Goal: Task Accomplishment & Management: Manage account settings

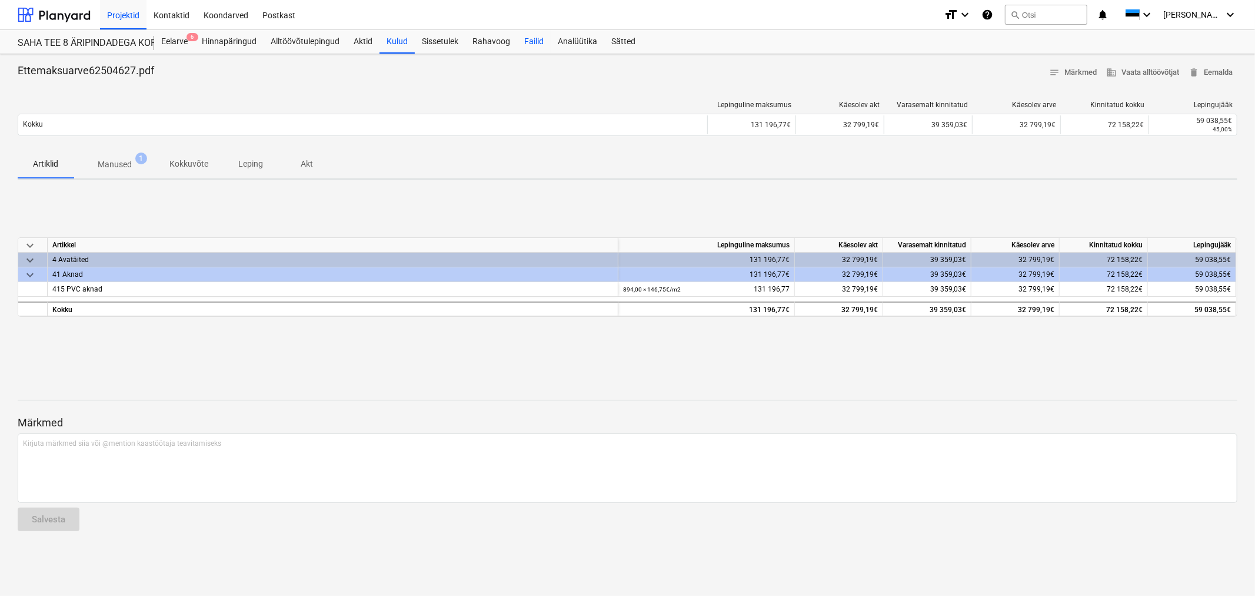
click at [526, 34] on div "Failid" at bounding box center [534, 42] width 34 height 24
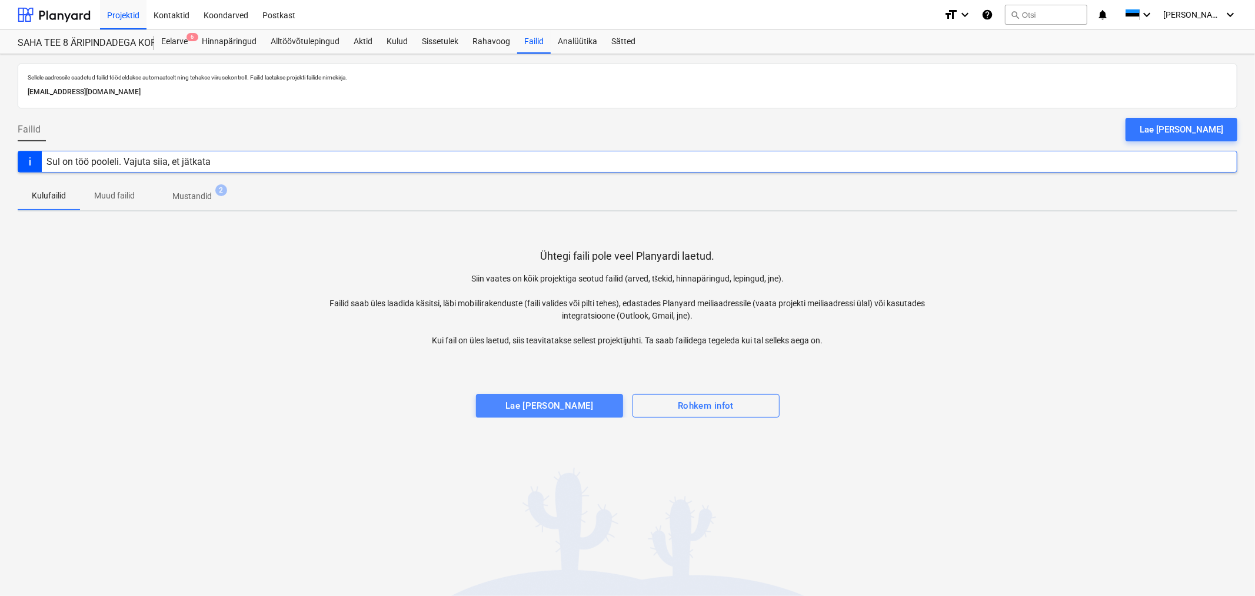
click at [527, 405] on div "Lae [PERSON_NAME]" at bounding box center [550, 405] width 88 height 15
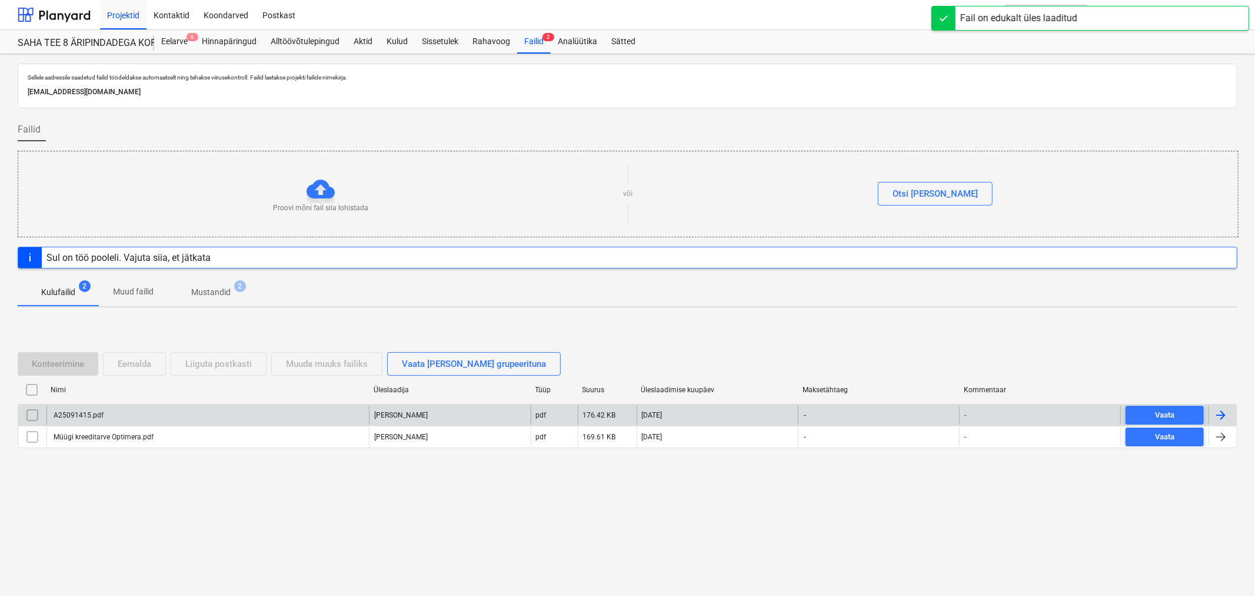
click at [88, 410] on div "A25091415.pdf" at bounding box center [207, 414] width 323 height 19
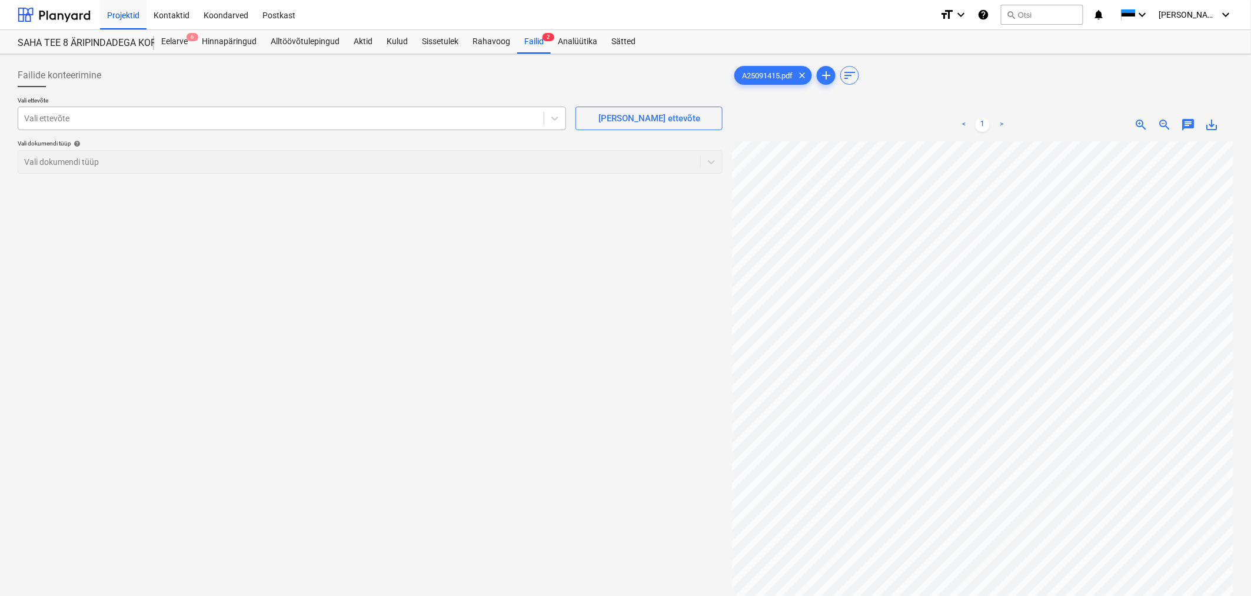
click at [204, 112] on div at bounding box center [281, 118] width 514 height 12
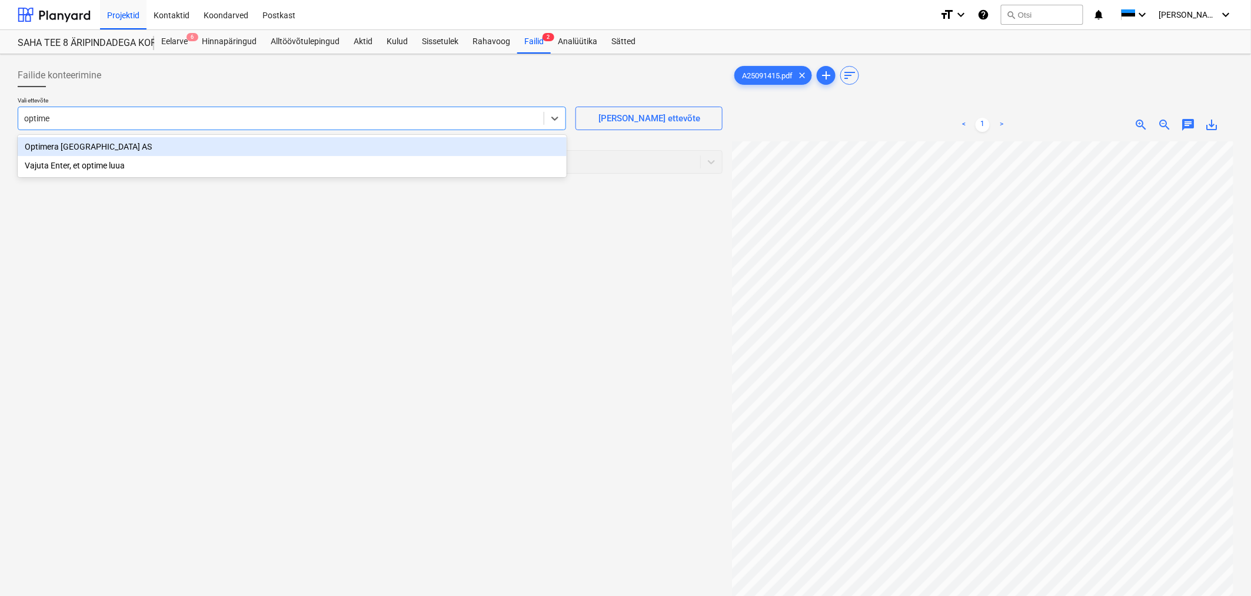
type input "optimer"
click at [178, 148] on div "Optimera [GEOGRAPHIC_DATA] AS" at bounding box center [292, 146] width 549 height 19
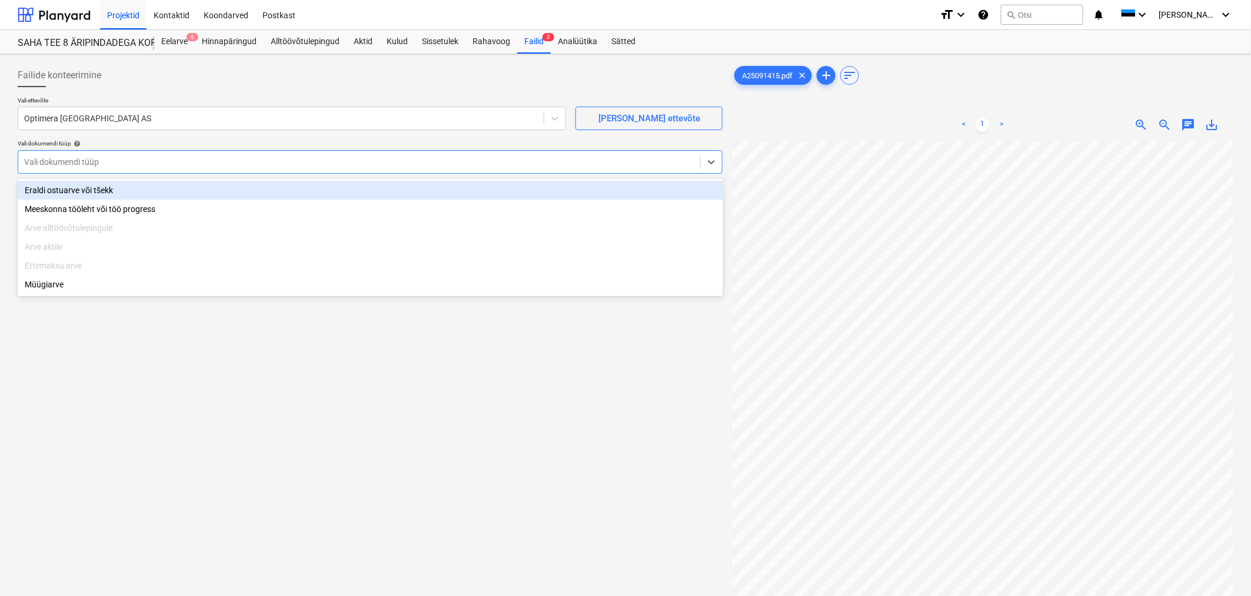
click at [174, 159] on div at bounding box center [359, 162] width 670 height 12
click at [151, 187] on div "Eraldi ostuarve või tšekk" at bounding box center [371, 190] width 706 height 19
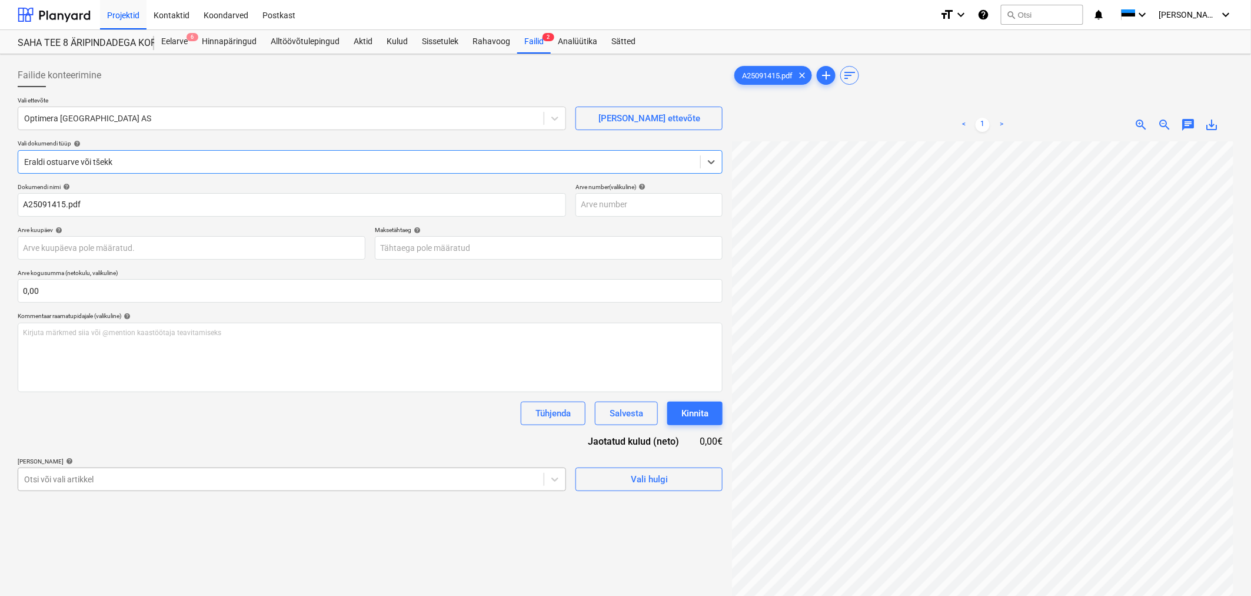
click at [95, 476] on body "Projektid Kontaktid Koondarved Postkast format_size keyboard_arrow_down help se…" at bounding box center [625, 298] width 1251 height 596
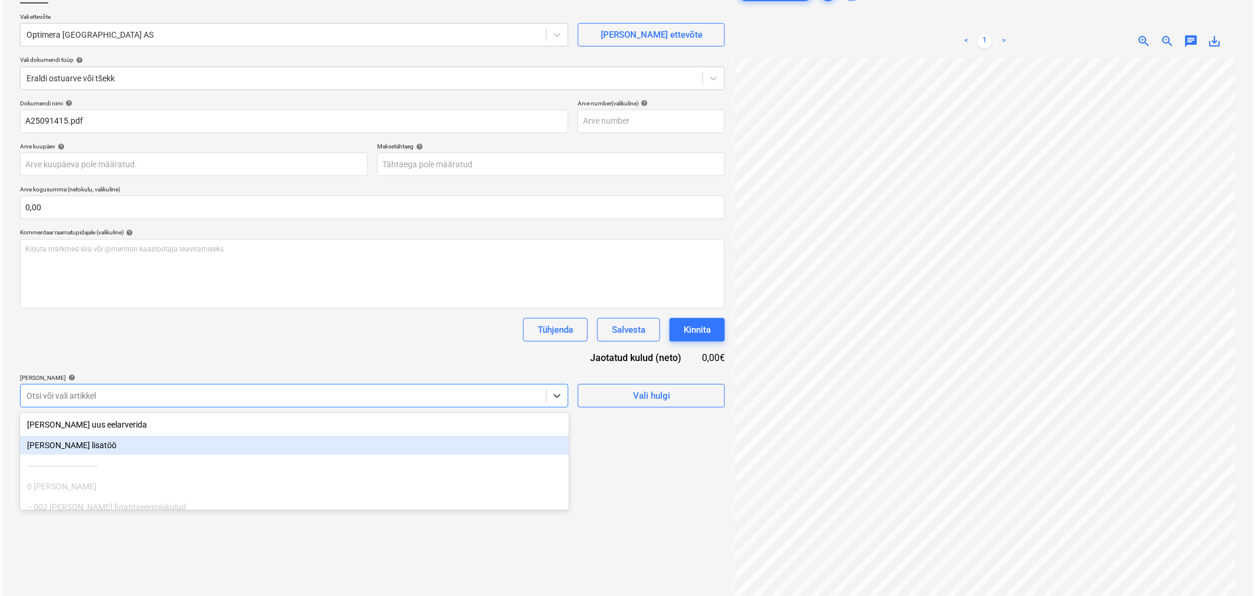
scroll to position [84, 0]
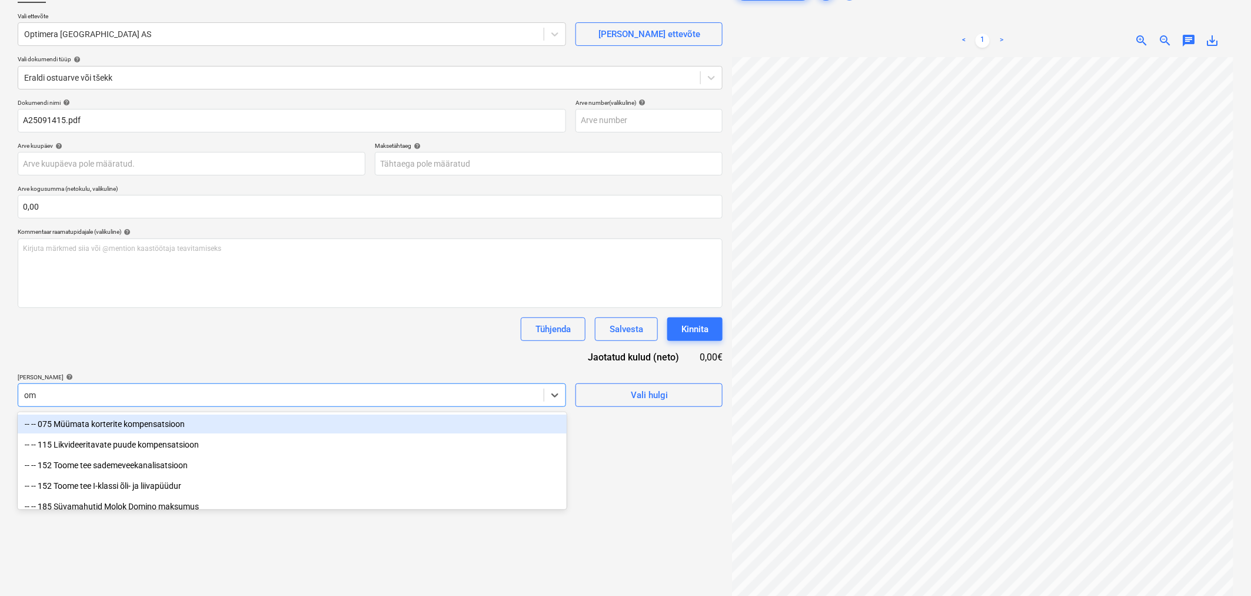
type input "oms"
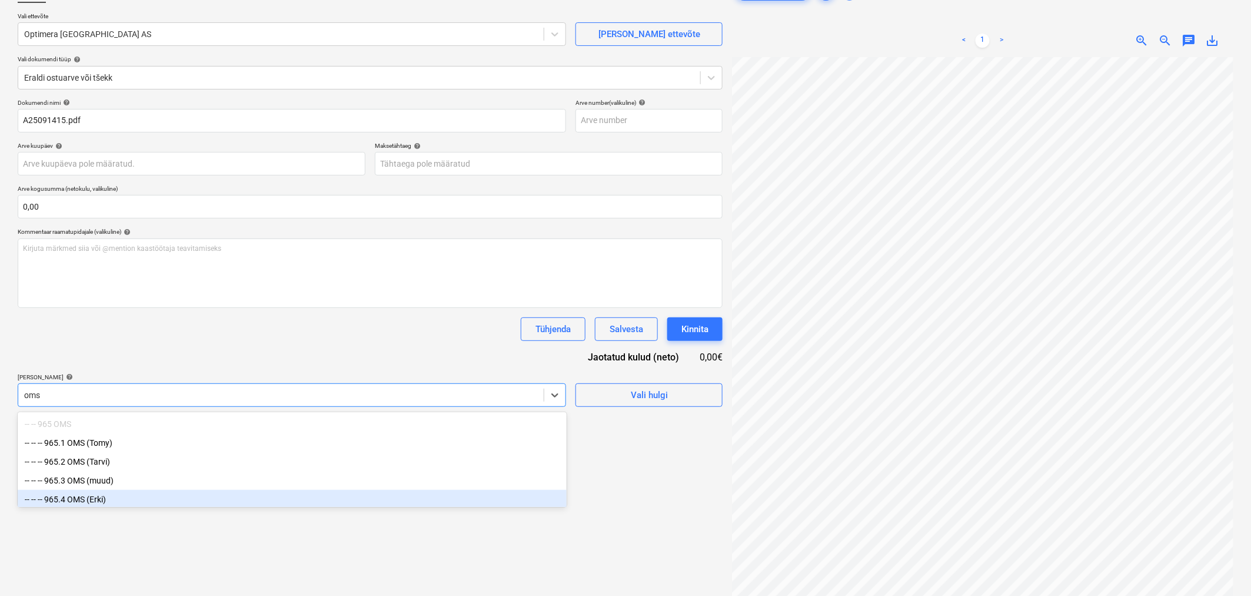
click at [92, 503] on div "-- -- -- 965.4 OMS (Erki)" at bounding box center [292, 499] width 549 height 19
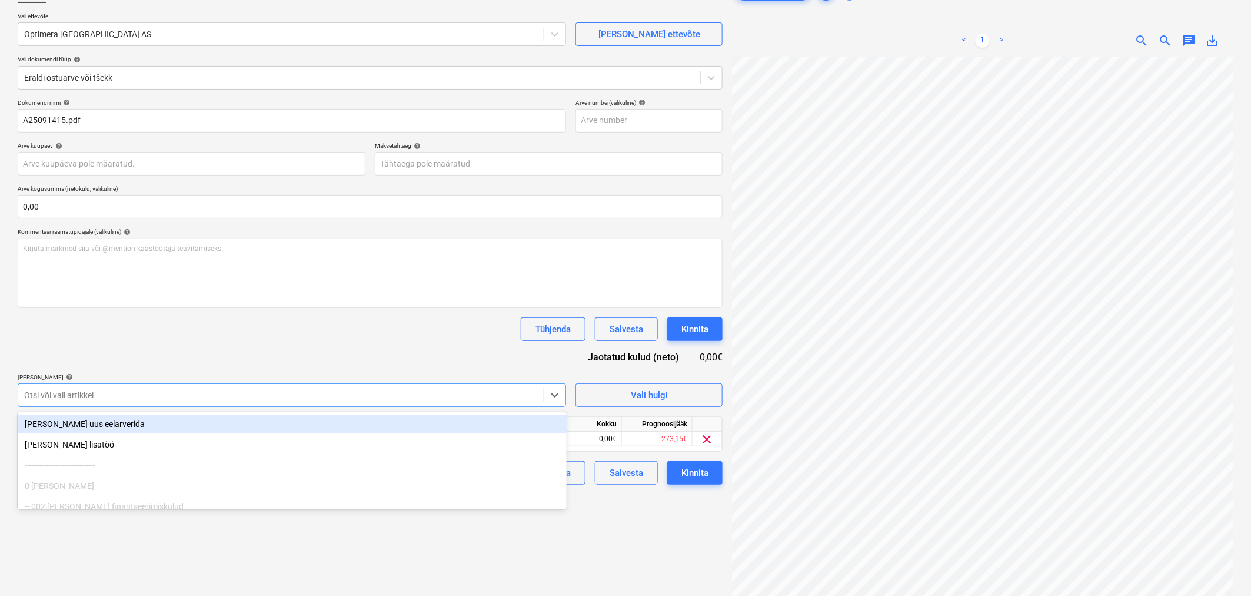
click at [115, 346] on div "Dokumendi nimi help A25091415.pdf Arve number (valikuline) help Arve kuupäev he…" at bounding box center [370, 291] width 705 height 385
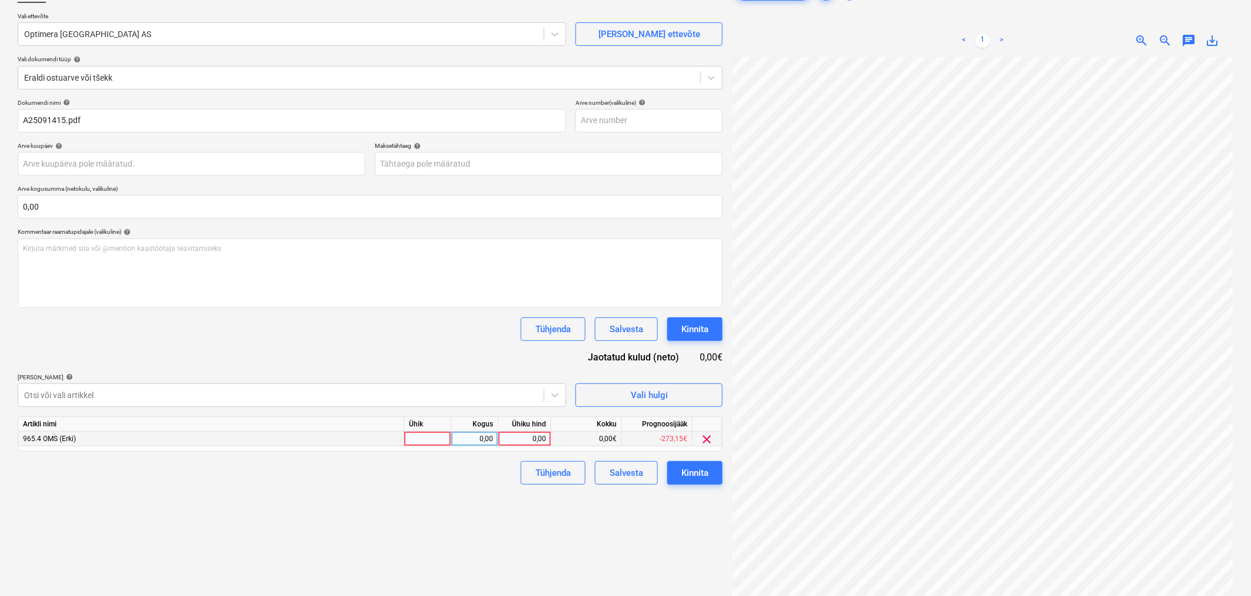
click at [539, 437] on div "0,00" at bounding box center [524, 438] width 43 height 15
type input "43,55"
click at [401, 478] on div "Tühjenda Salvesta Kinnita" at bounding box center [370, 473] width 705 height 24
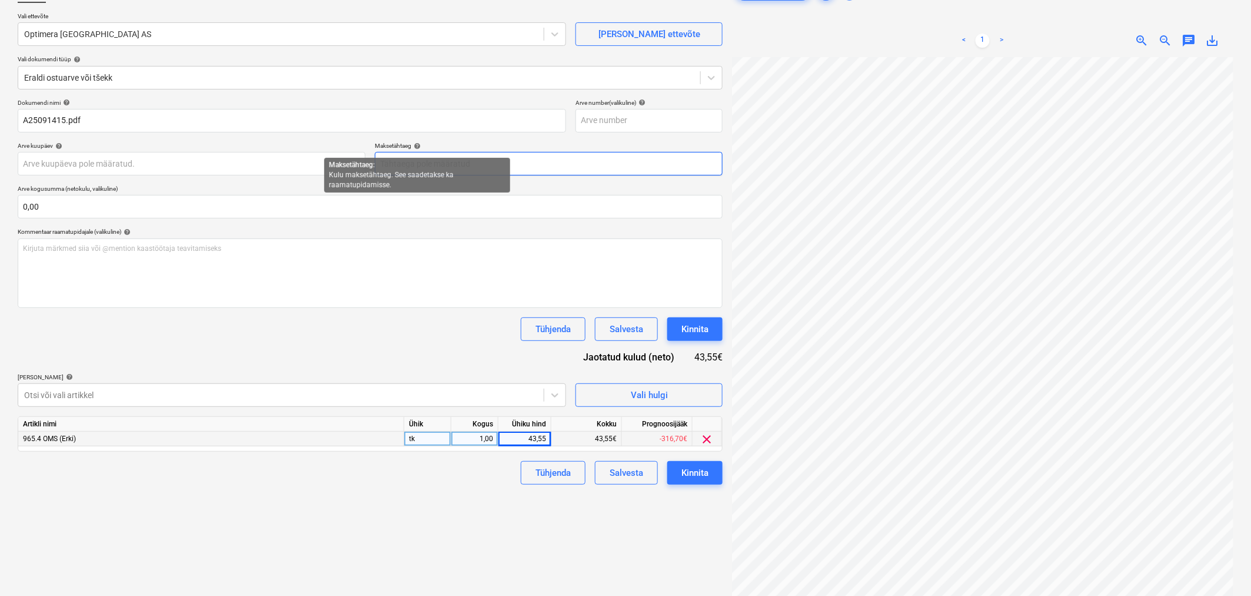
click at [421, 161] on body "Projektid Kontaktid Koondarved Postkast format_size keyboard_arrow_down help se…" at bounding box center [625, 214] width 1251 height 596
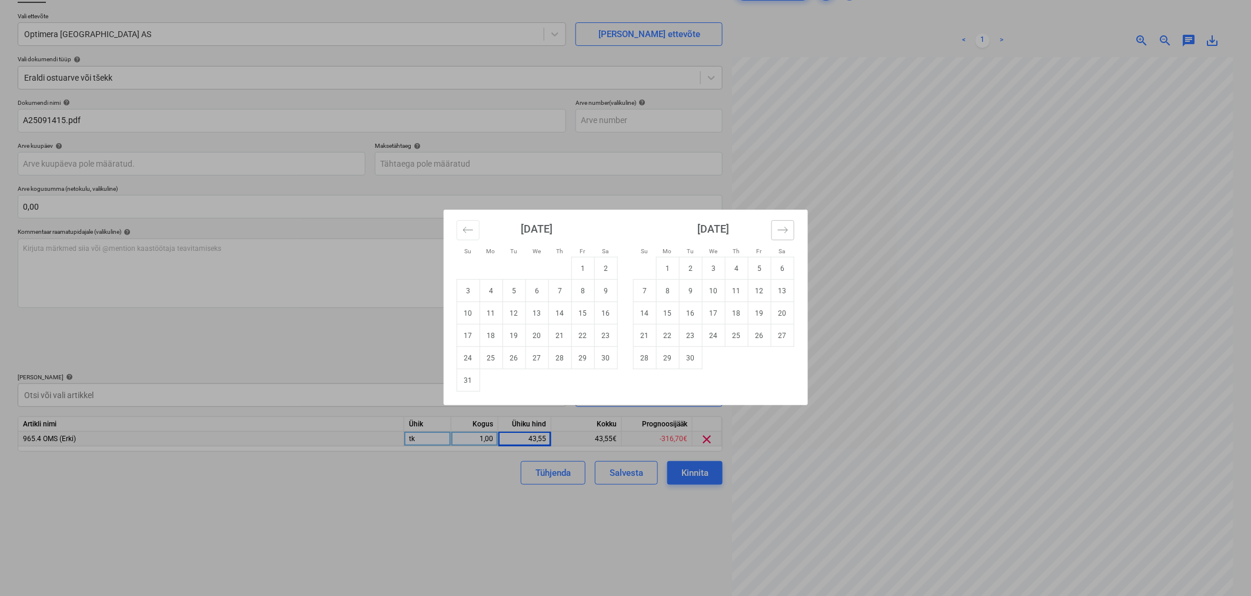
drag, startPoint x: 787, startPoint y: 230, endPoint x: 782, endPoint y: 232, distance: 6.3
click at [787, 230] on icon "Move forward to switch to the next month." at bounding box center [782, 229] width 11 height 11
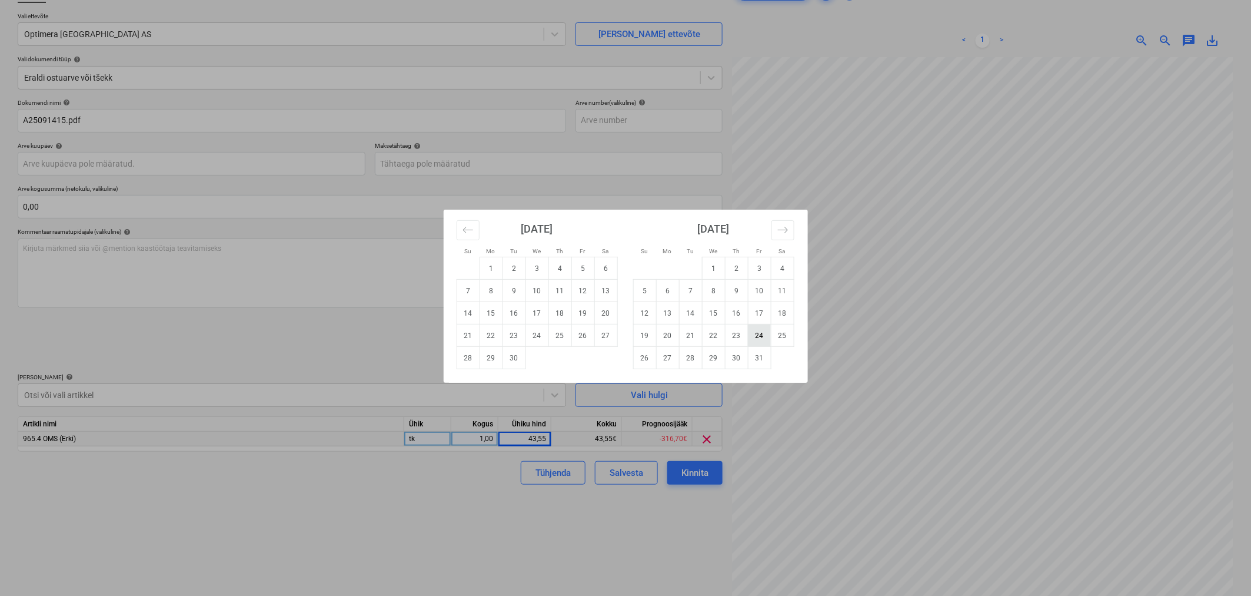
click at [758, 337] on td "24" at bounding box center [759, 335] width 23 height 22
type input "[DATE]"
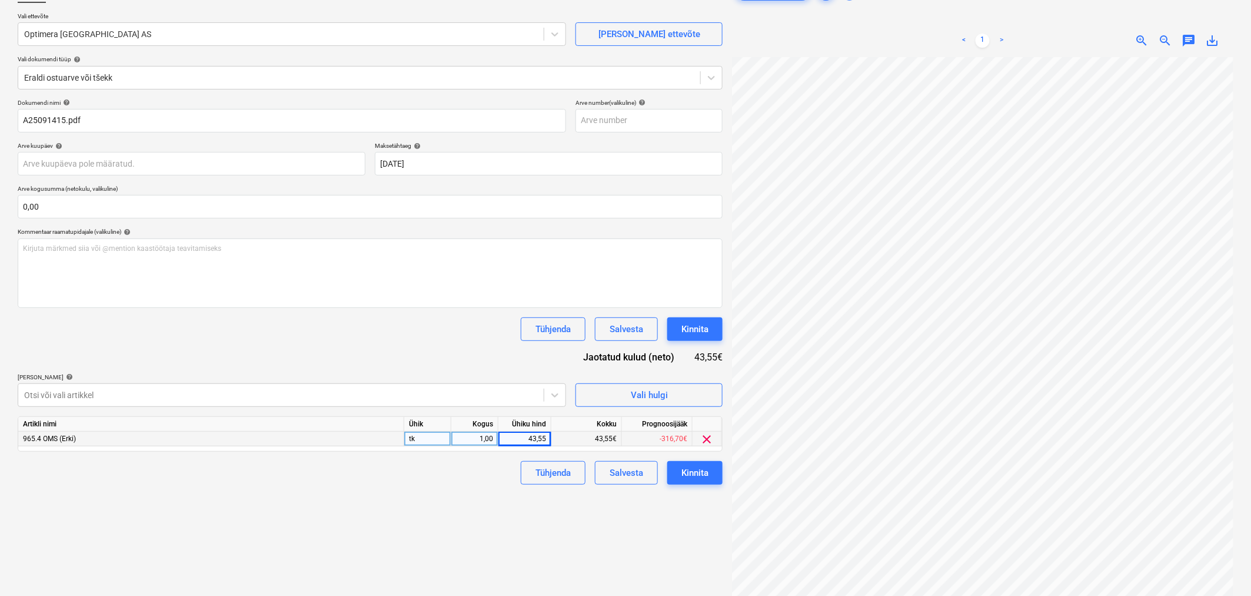
click at [355, 503] on div "Failide konteerimine Vali ettevõte Optimera Estonia AS [PERSON_NAME] uus ettevõ…" at bounding box center [370, 300] width 714 height 650
click at [687, 469] on div "Kinnita" at bounding box center [695, 472] width 27 height 15
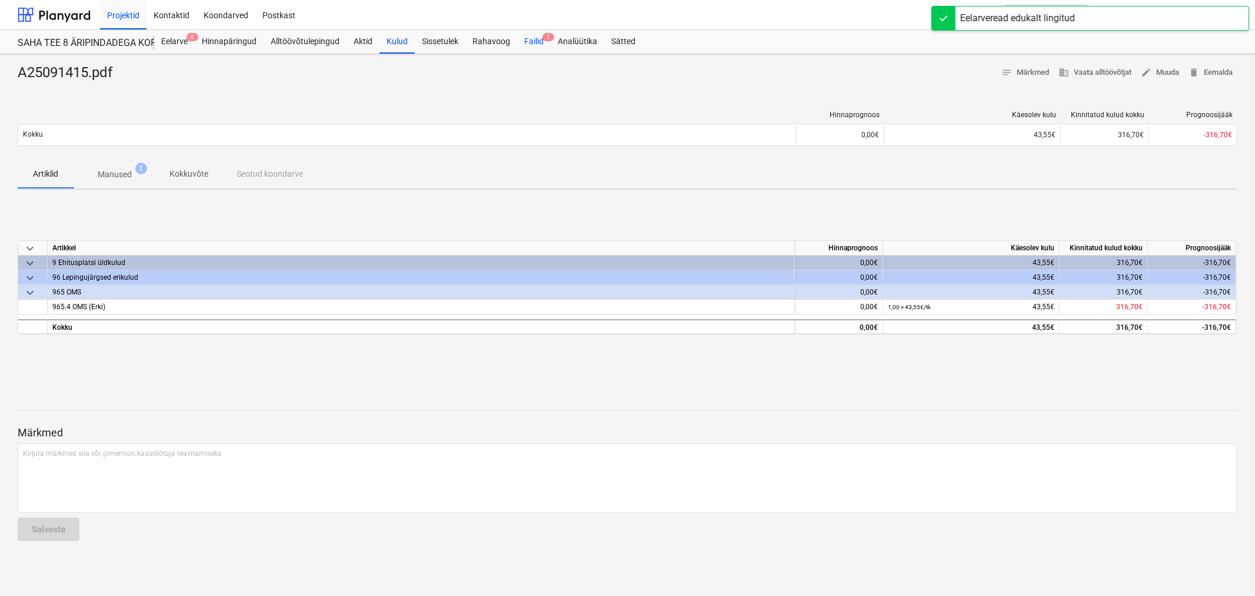
click at [543, 38] on span "1" at bounding box center [549, 37] width 12 height 8
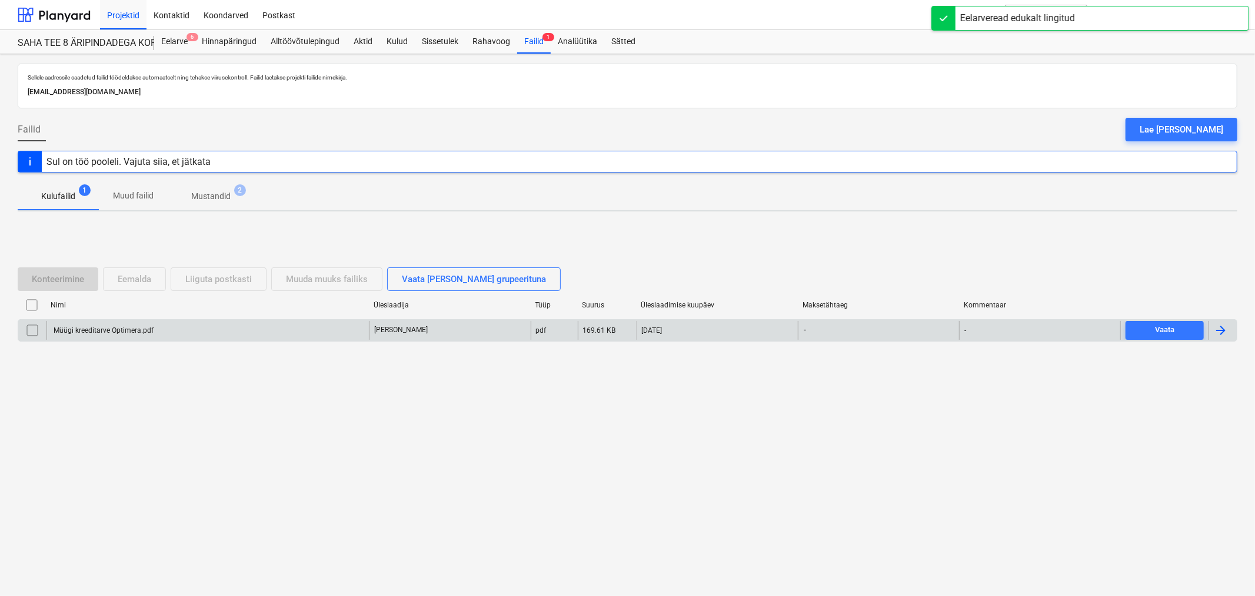
click at [155, 331] on div "Müügi kreeditarve Optimera.pdf" at bounding box center [207, 330] width 323 height 19
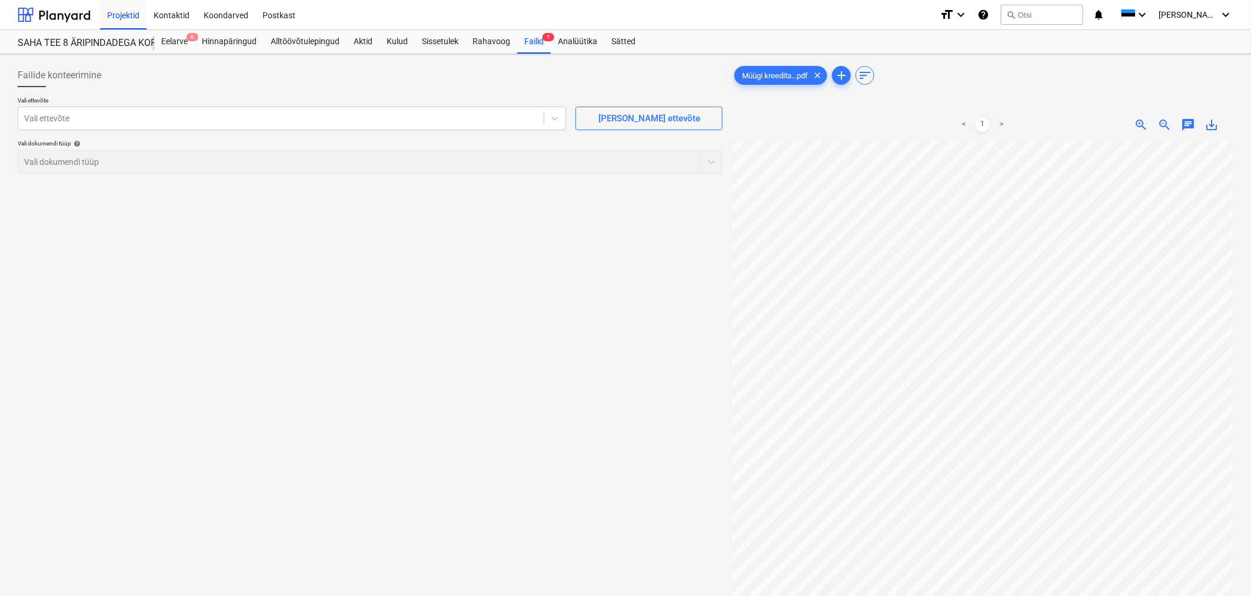
scroll to position [54, 30]
click at [330, 119] on div at bounding box center [281, 118] width 514 height 12
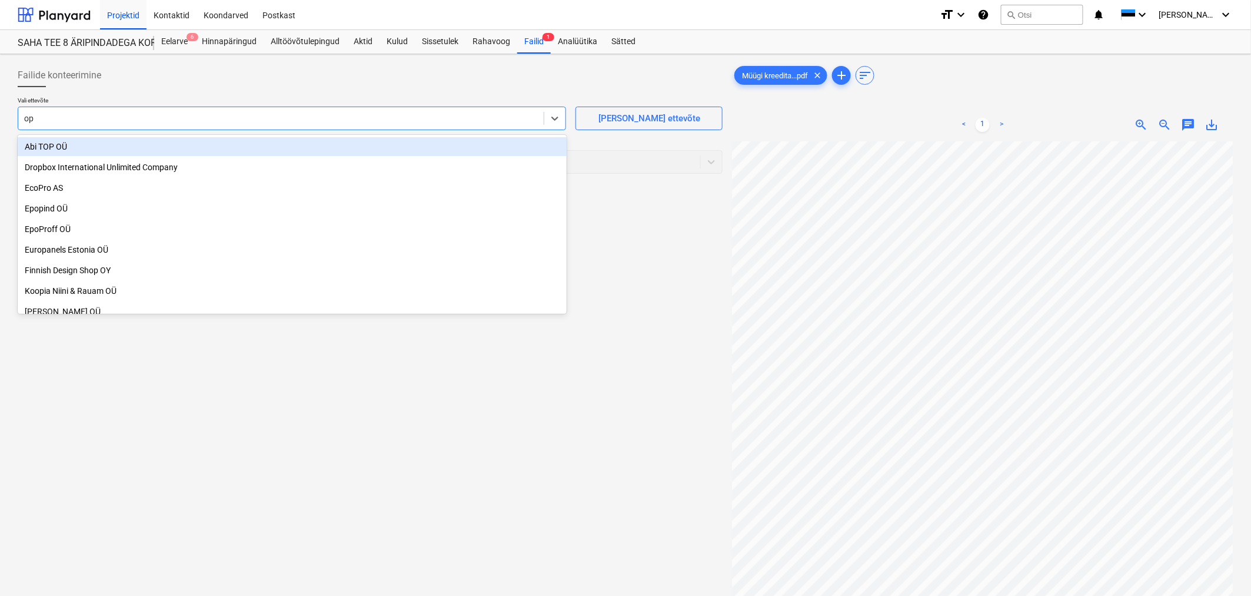
type input "opt"
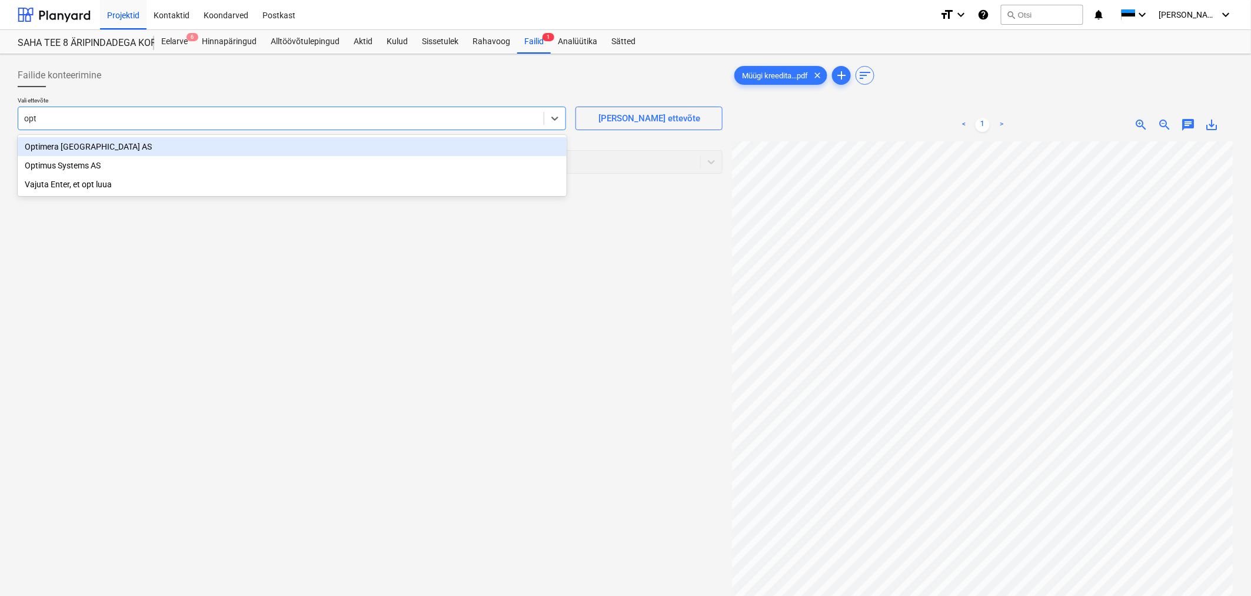
click at [169, 145] on div "Optimera [GEOGRAPHIC_DATA] AS" at bounding box center [292, 146] width 549 height 19
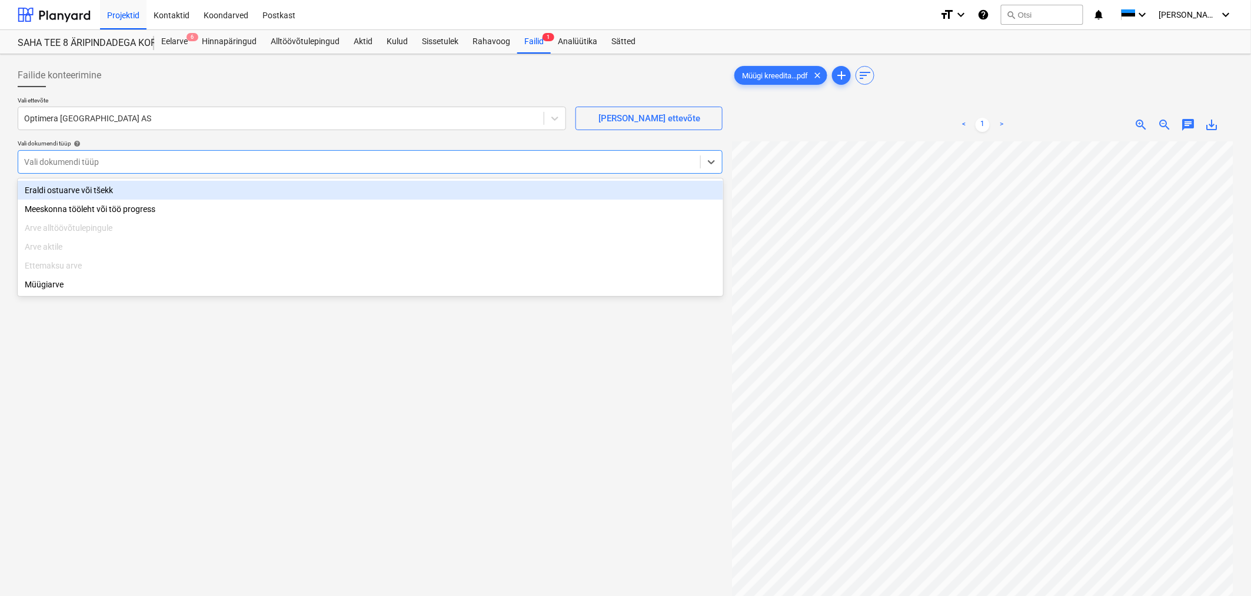
click at [167, 161] on div at bounding box center [359, 162] width 670 height 12
click at [151, 184] on div "Eraldi ostuarve või tšekk" at bounding box center [371, 190] width 706 height 19
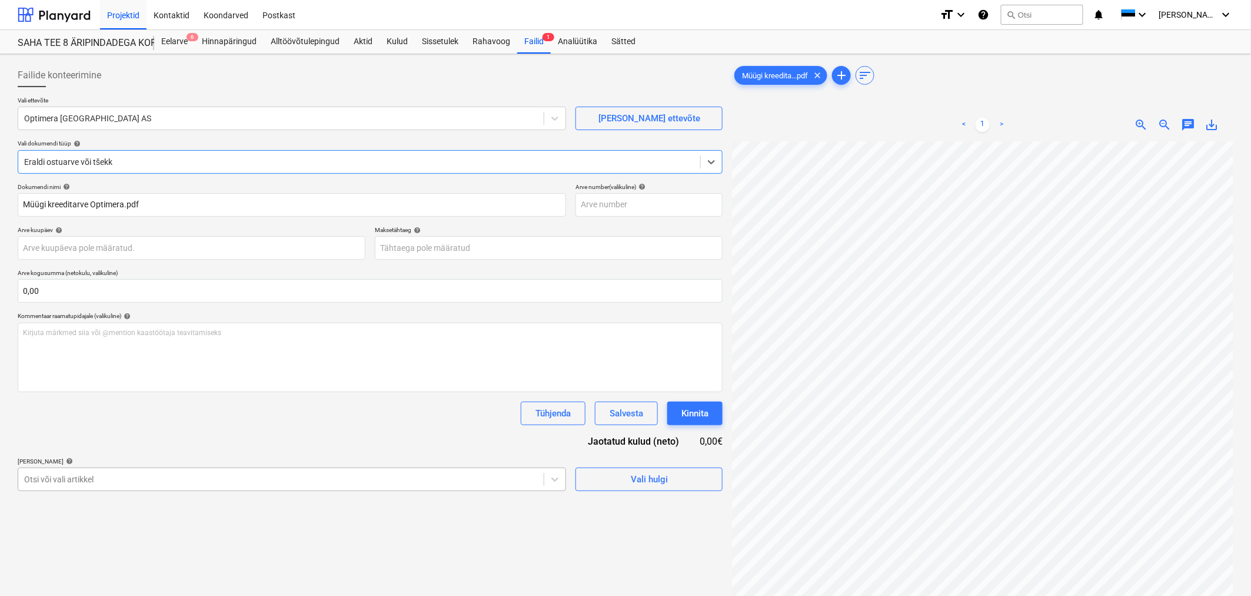
click at [137, 481] on body "Projektid Kontaktid Koondarved Postkast format_size keyboard_arrow_down help se…" at bounding box center [625, 298] width 1251 height 596
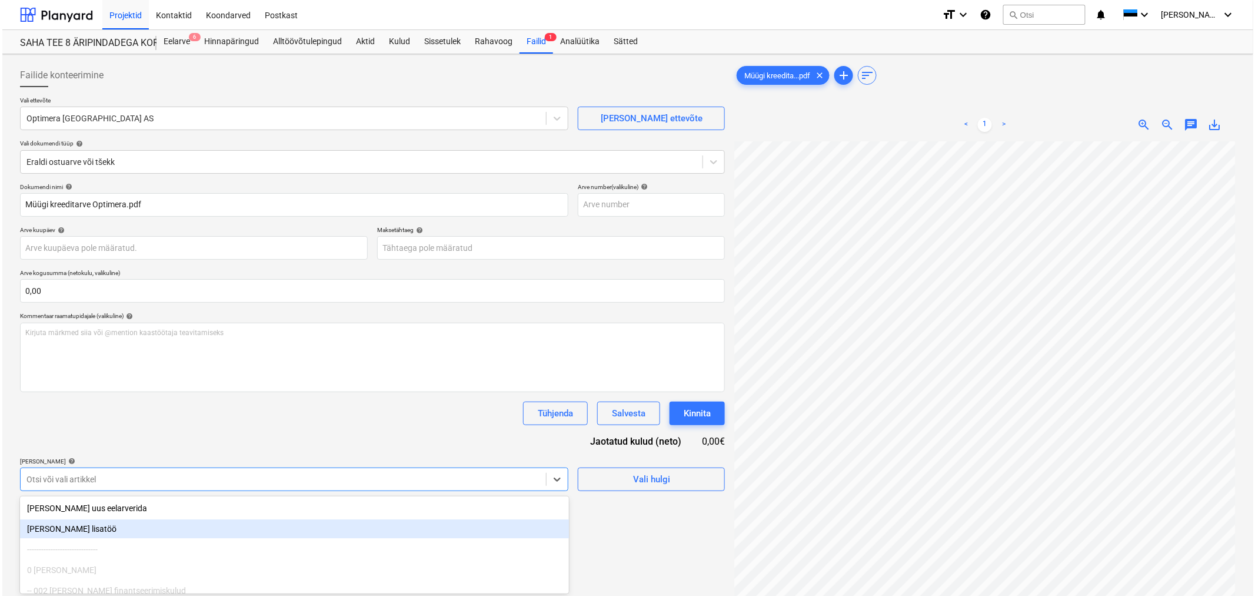
scroll to position [84, 0]
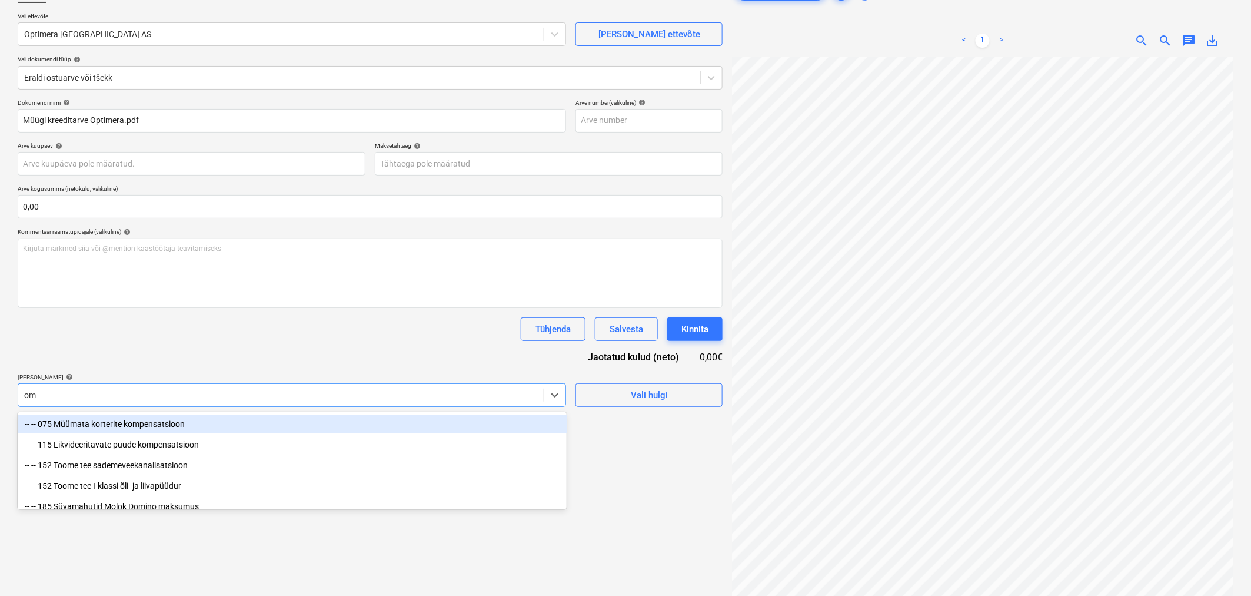
type input "oms"
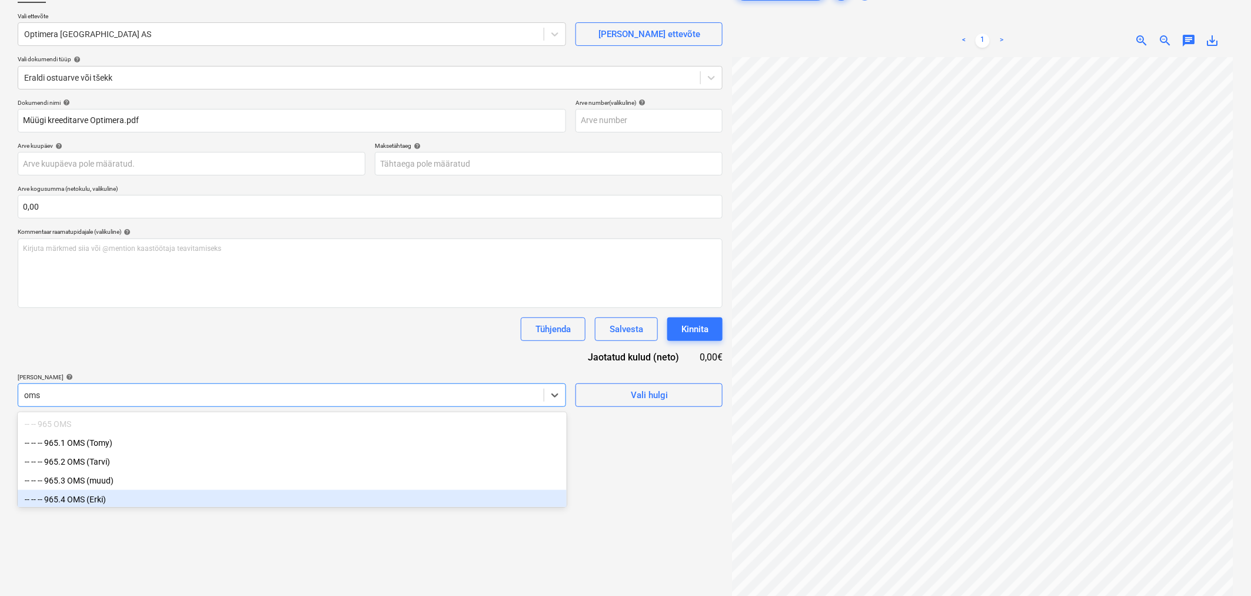
click at [90, 499] on div "-- -- -- 965.4 OMS (Erki)" at bounding box center [292, 499] width 549 height 19
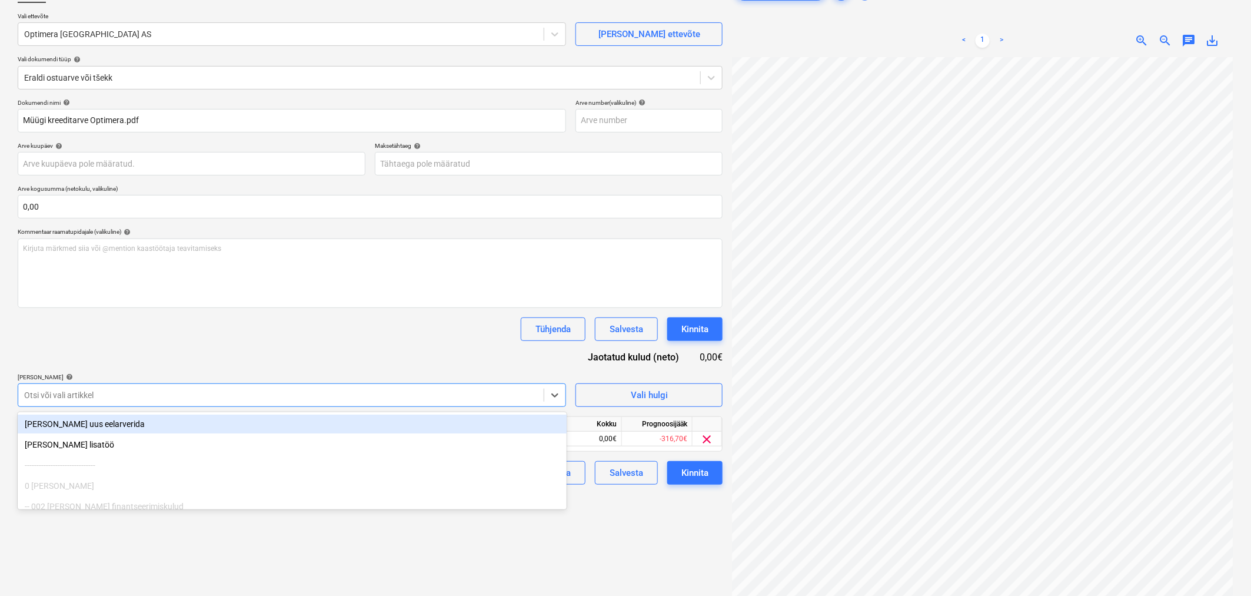
click at [148, 335] on div "Tühjenda Salvesta Kinnita" at bounding box center [370, 329] width 705 height 24
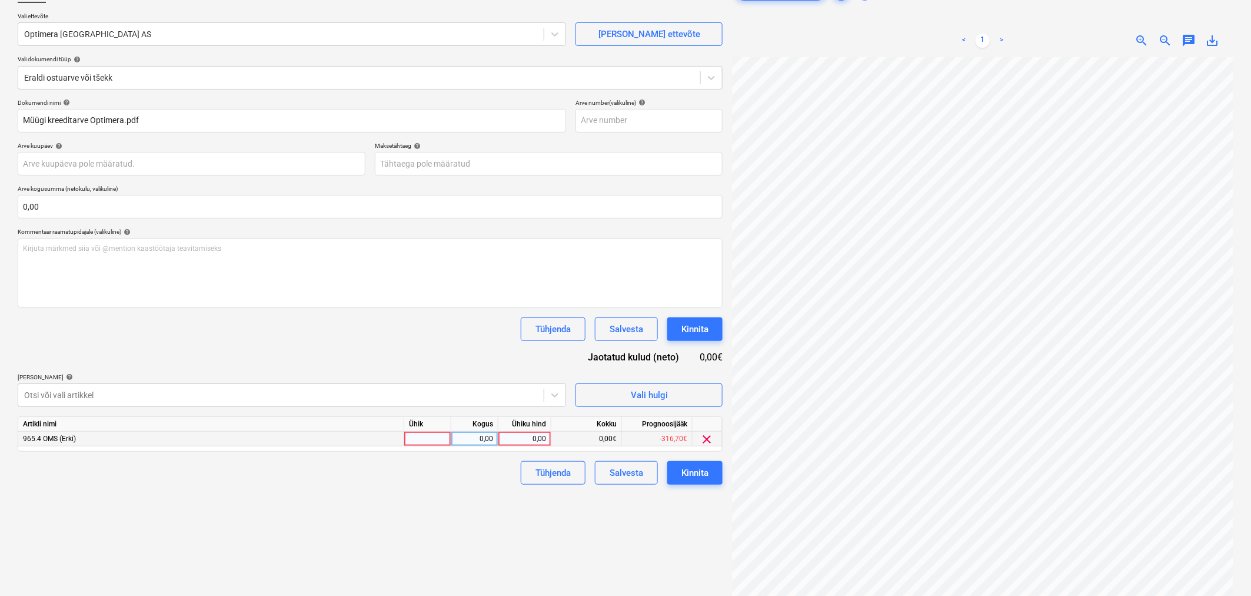
click at [533, 440] on div "0,00" at bounding box center [524, 438] width 43 height 15
type input "106,56"
click at [473, 436] on div "1,00" at bounding box center [474, 438] width 37 height 15
type input "-1"
click at [409, 480] on div "Tühjenda Salvesta Kinnita" at bounding box center [370, 473] width 705 height 24
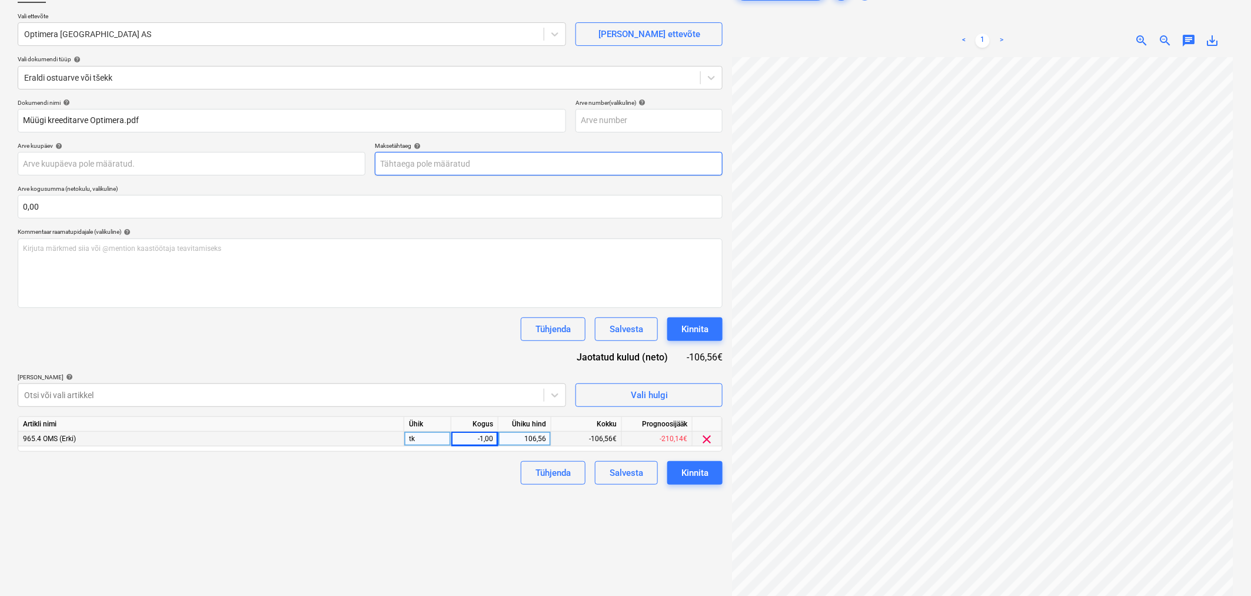
click at [437, 167] on body "Projektid Kontaktid Koondarved Postkast format_size keyboard_arrow_down help se…" at bounding box center [625, 214] width 1251 height 596
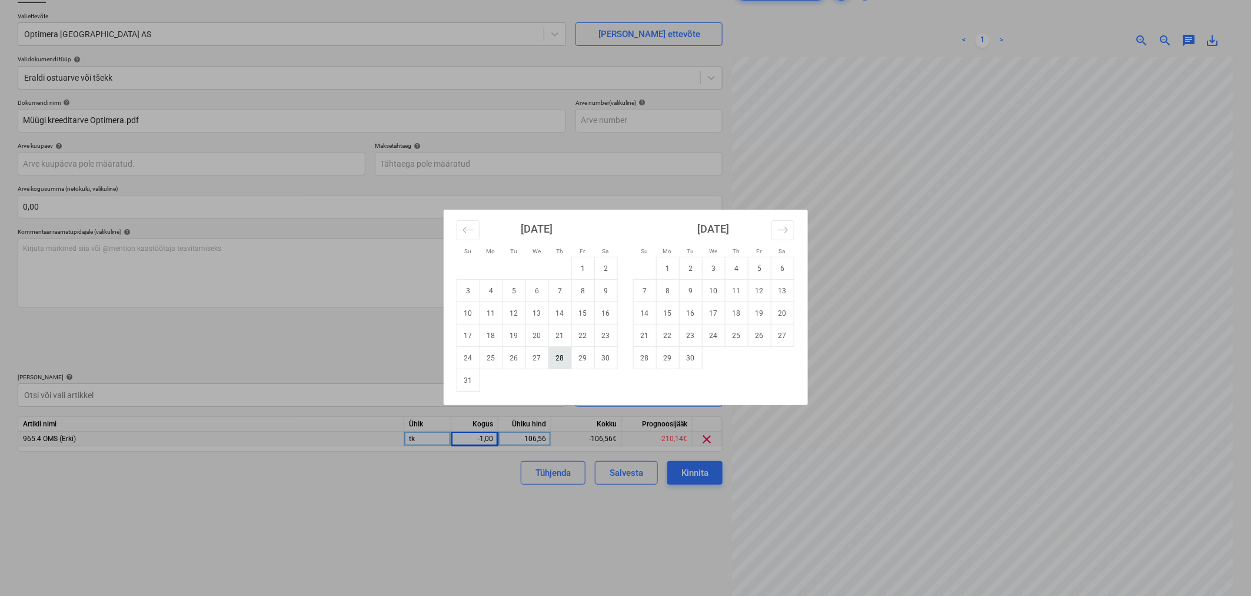
click at [560, 354] on td "28" at bounding box center [560, 358] width 23 height 22
type input "[DATE]"
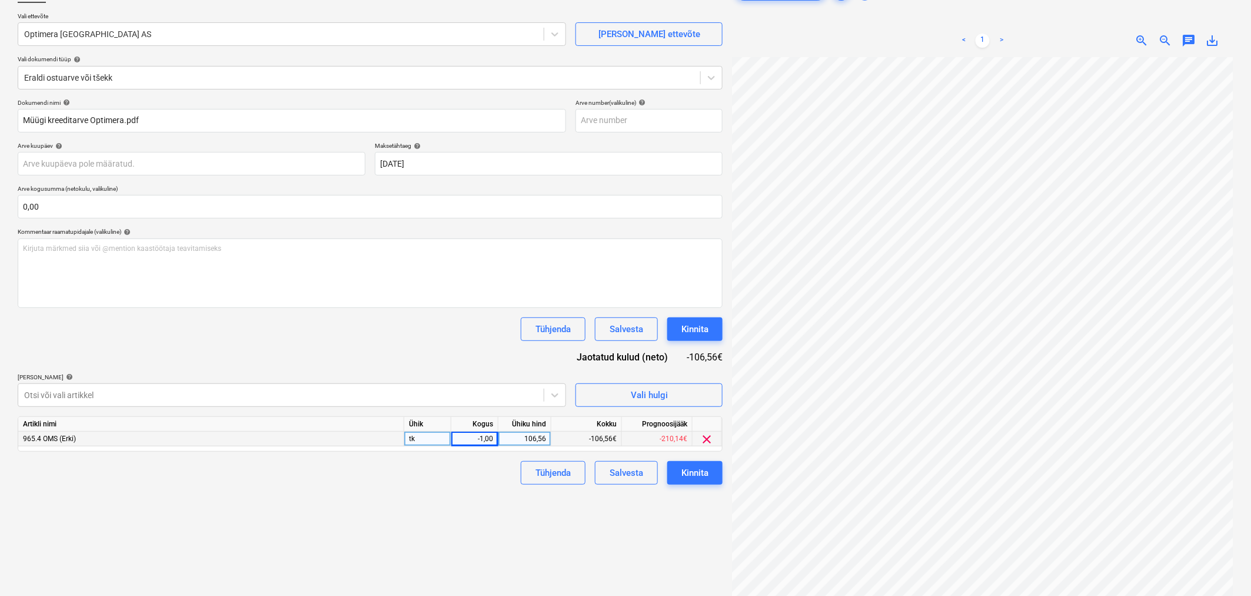
click at [463, 493] on div "Failide konteerimine Vali ettevõte Optimera Estonia AS [PERSON_NAME] uus ettevõ…" at bounding box center [370, 300] width 714 height 650
click at [696, 469] on div "Kinnita" at bounding box center [695, 472] width 27 height 15
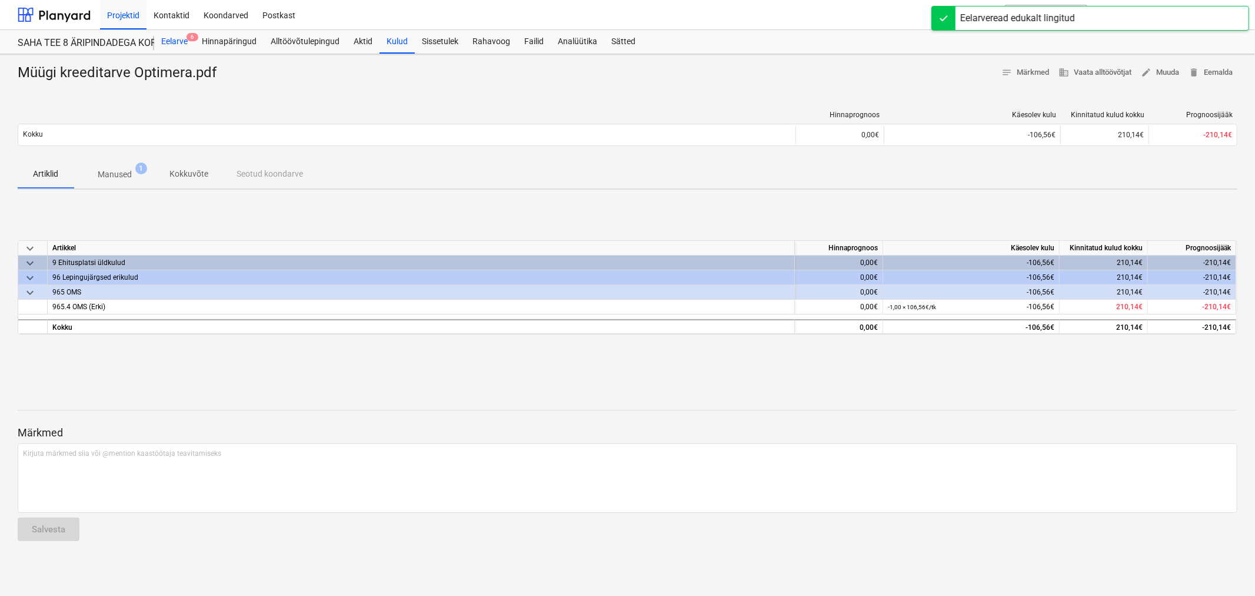
click at [172, 45] on div "Eelarve 6" at bounding box center [174, 42] width 41 height 24
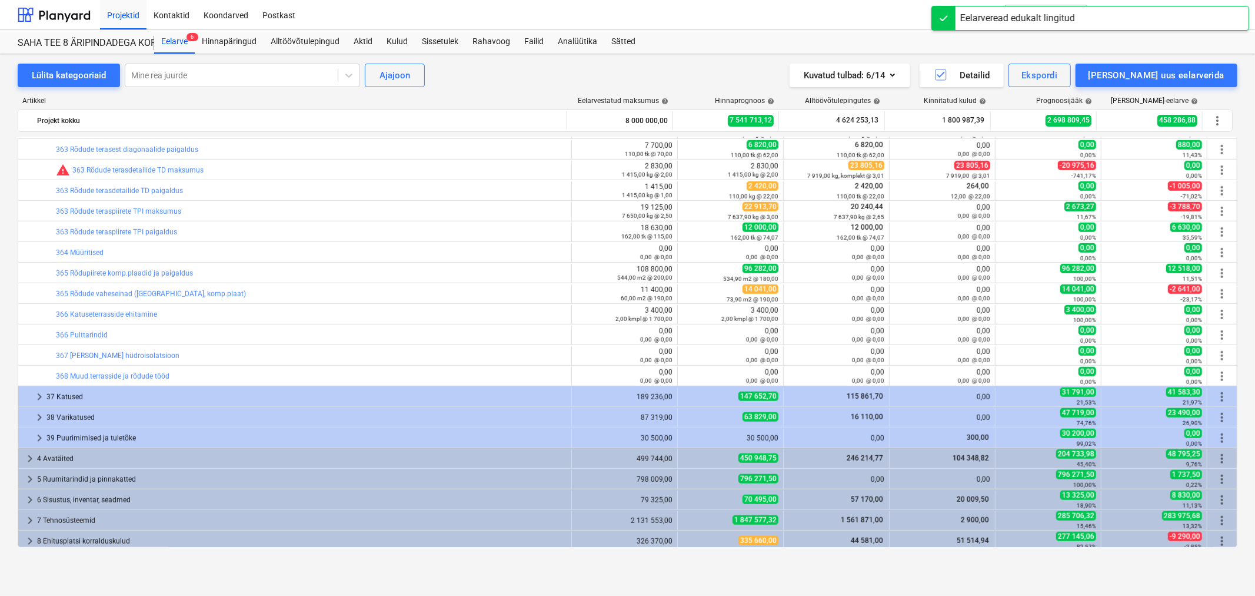
scroll to position [1114, 0]
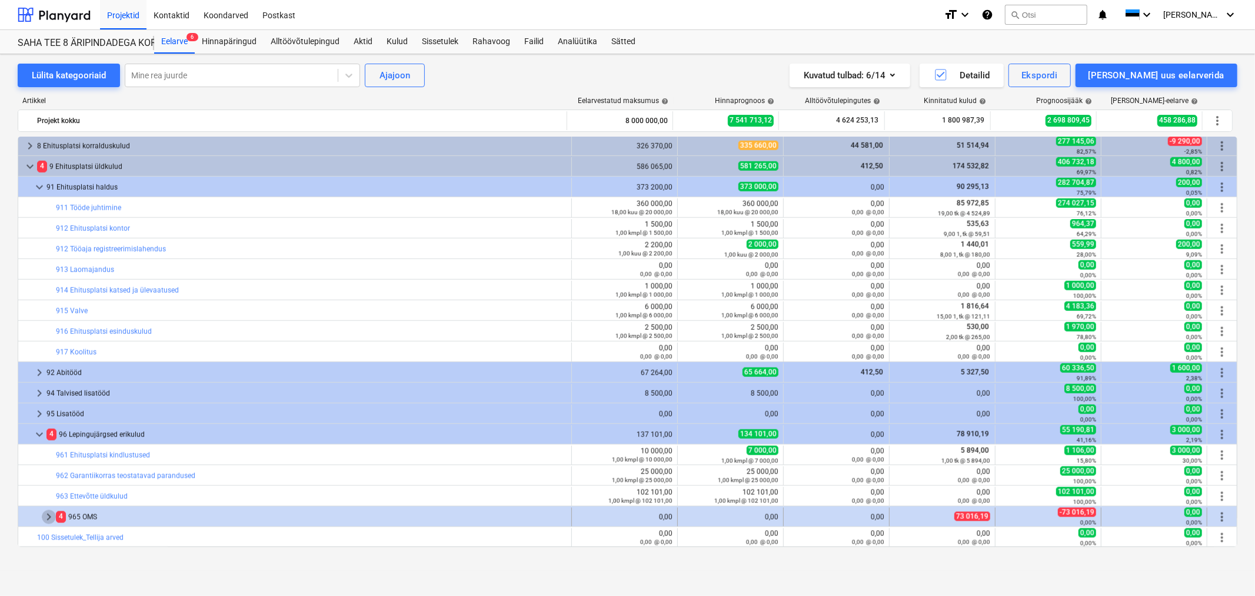
click at [45, 518] on span "keyboard_arrow_right" at bounding box center [49, 517] width 14 height 14
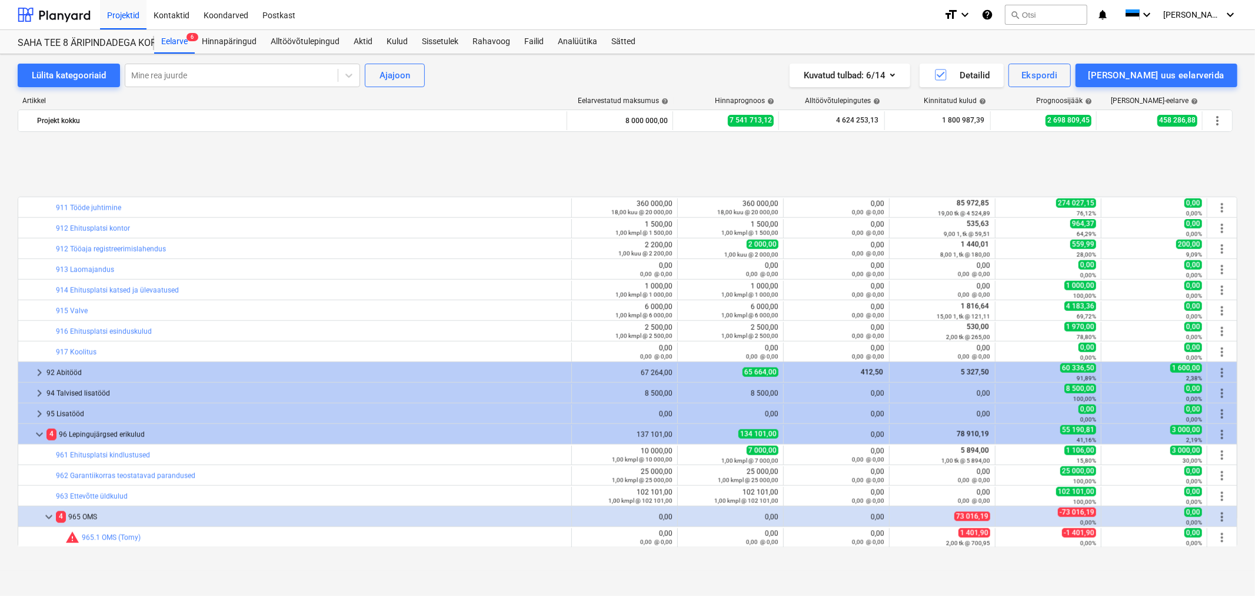
scroll to position [1196, 0]
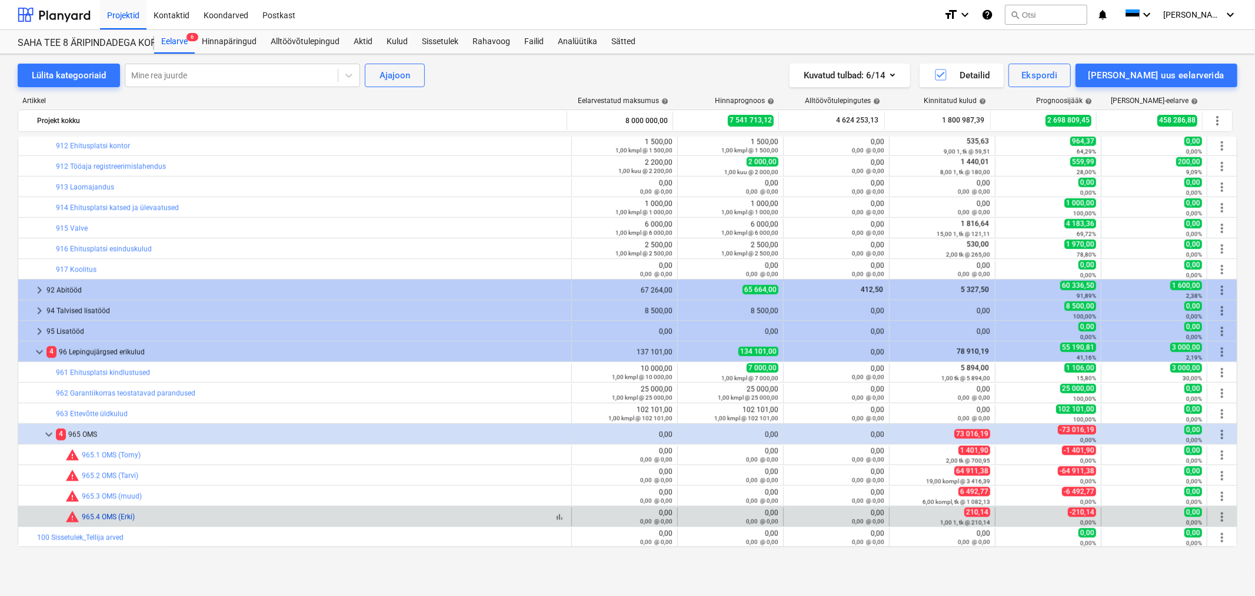
click at [118, 519] on link "965.4 OMS (Erki)" at bounding box center [108, 517] width 53 height 8
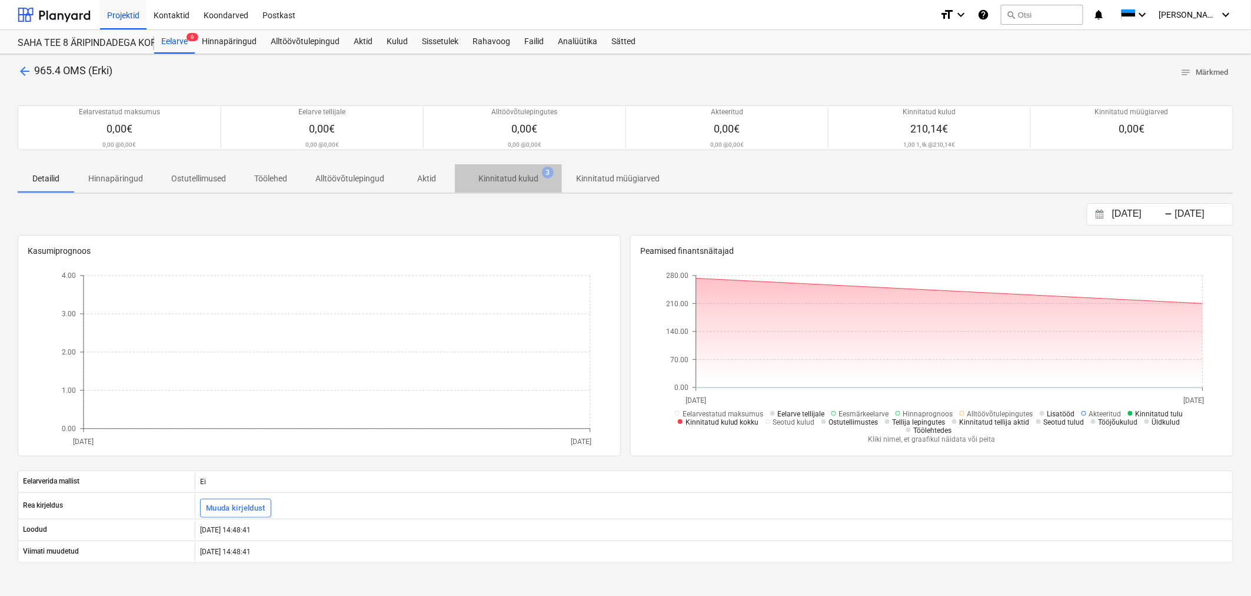
click at [499, 174] on p "Kinnitatud kulud" at bounding box center [508, 178] width 60 height 12
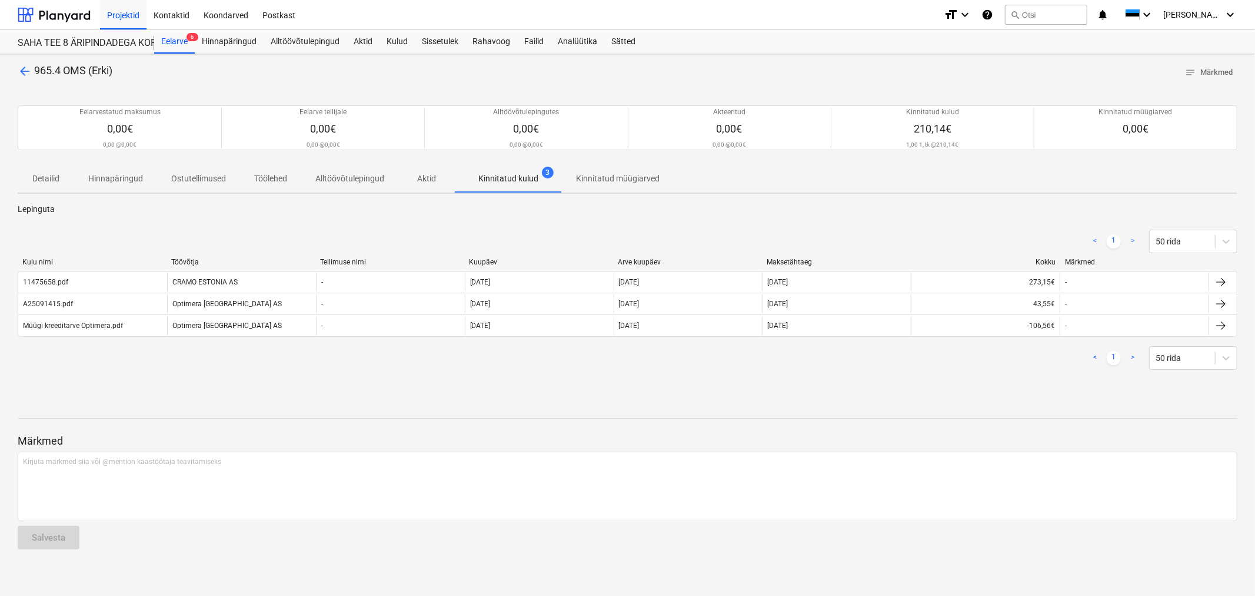
click at [26, 69] on span "arrow_back" at bounding box center [25, 71] width 14 height 14
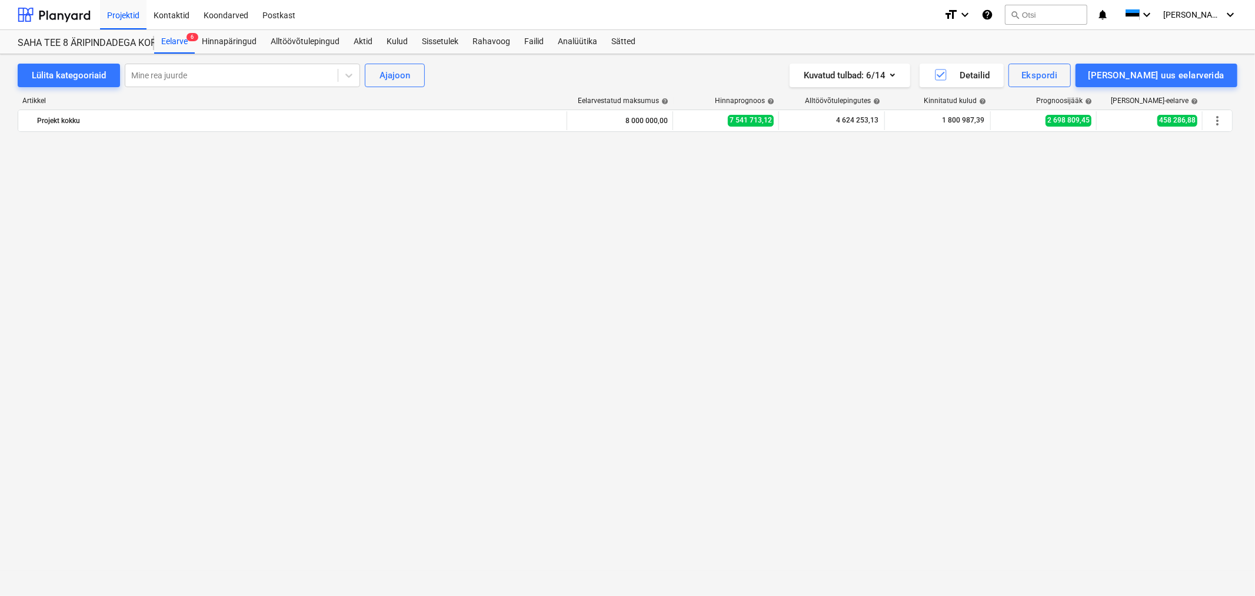
scroll to position [1196, 0]
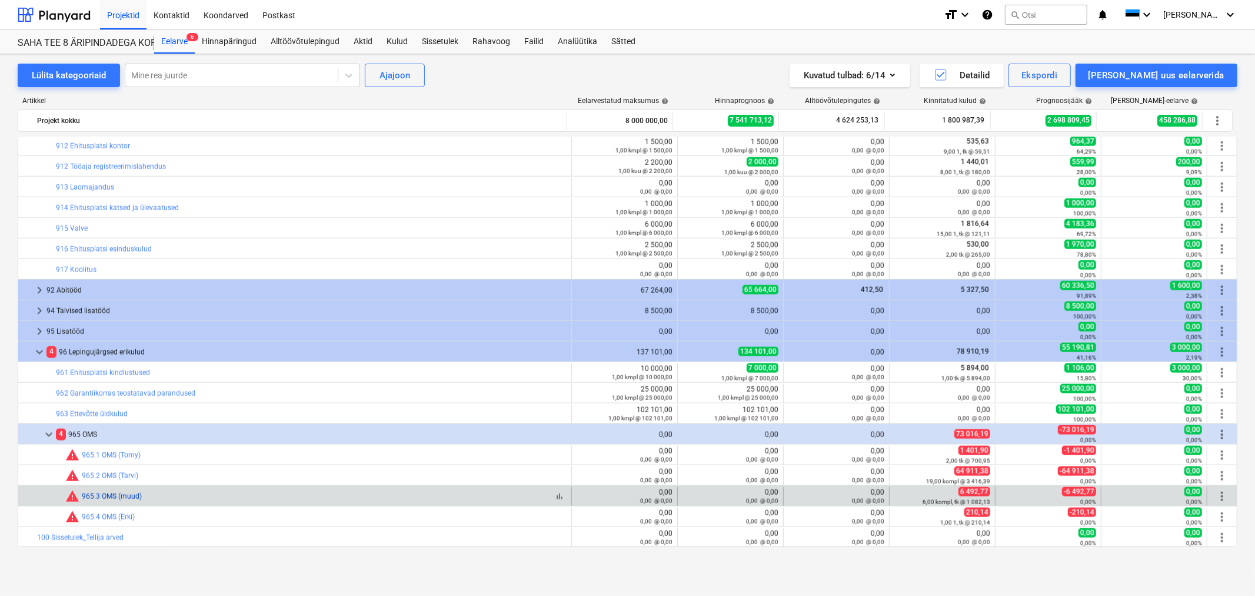
click at [119, 493] on link "965.3 OMS (muud)" at bounding box center [112, 496] width 60 height 8
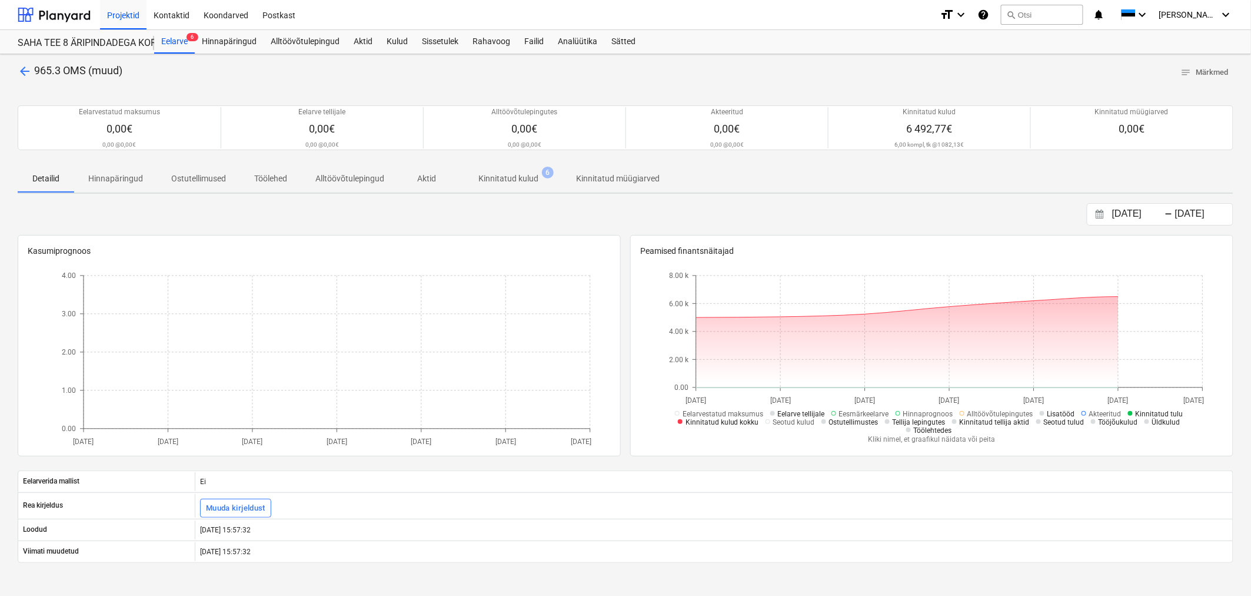
click at [520, 174] on p "Kinnitatud kulud" at bounding box center [508, 178] width 60 height 12
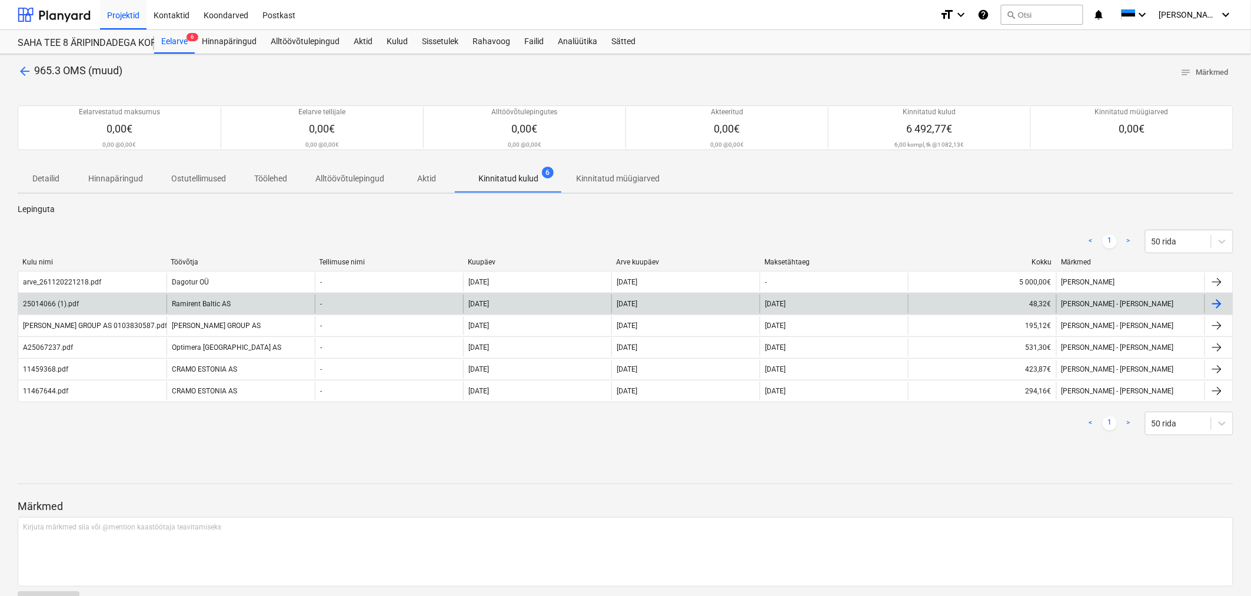
click at [77, 302] on div "25014066 (1).pdf" at bounding box center [51, 304] width 56 height 8
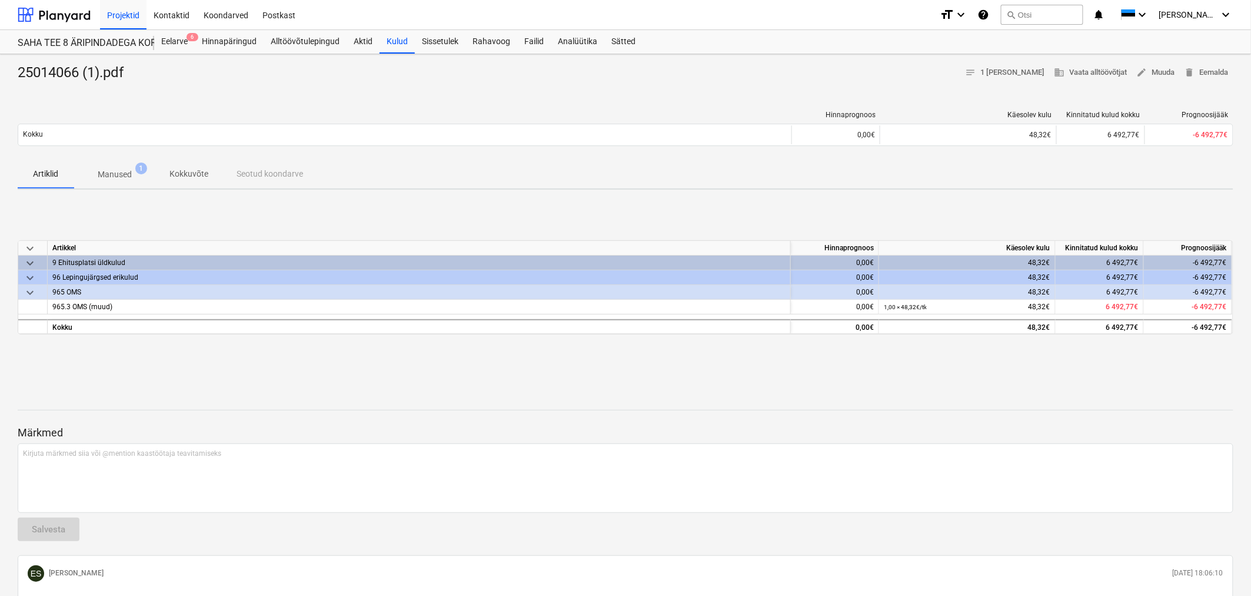
click at [106, 171] on p "Manused" at bounding box center [115, 174] width 34 height 12
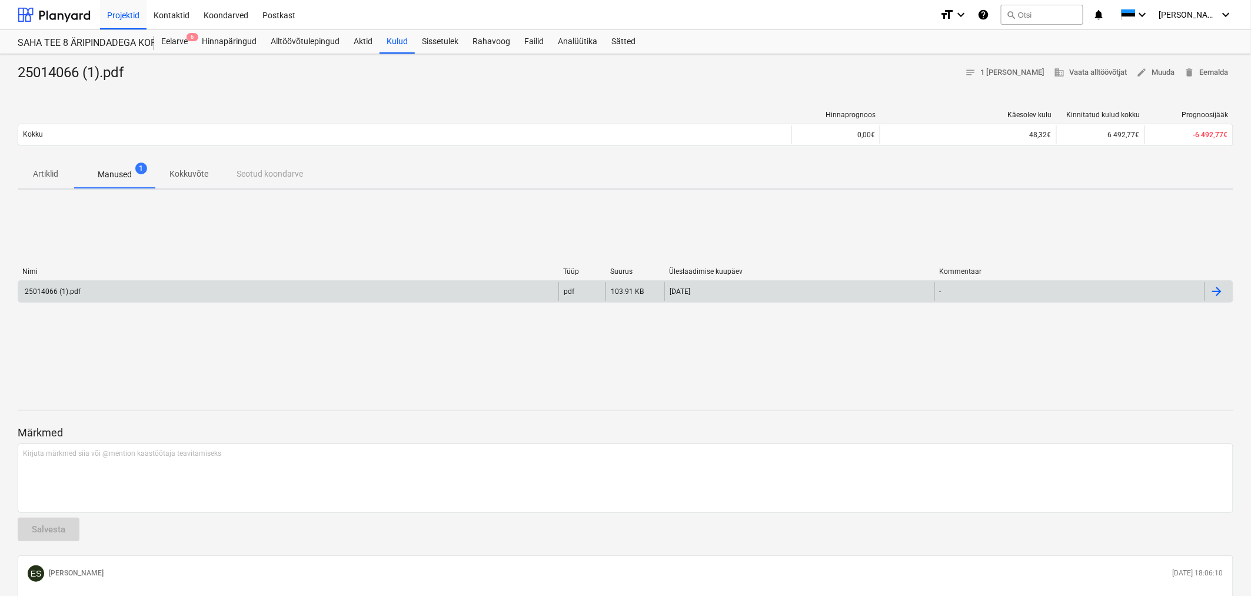
click at [131, 283] on div "25014066 (1).pdf" at bounding box center [288, 291] width 540 height 19
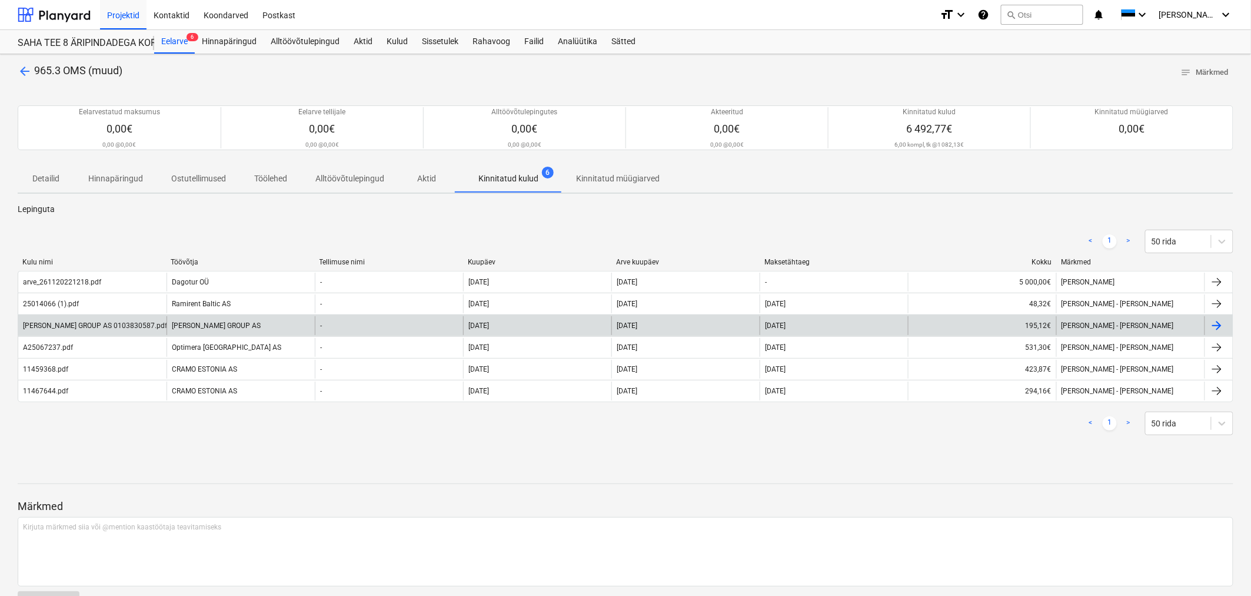
click at [120, 321] on div "[PERSON_NAME] GROUP AS 0103830587.pdf" at bounding box center [95, 325] width 144 height 8
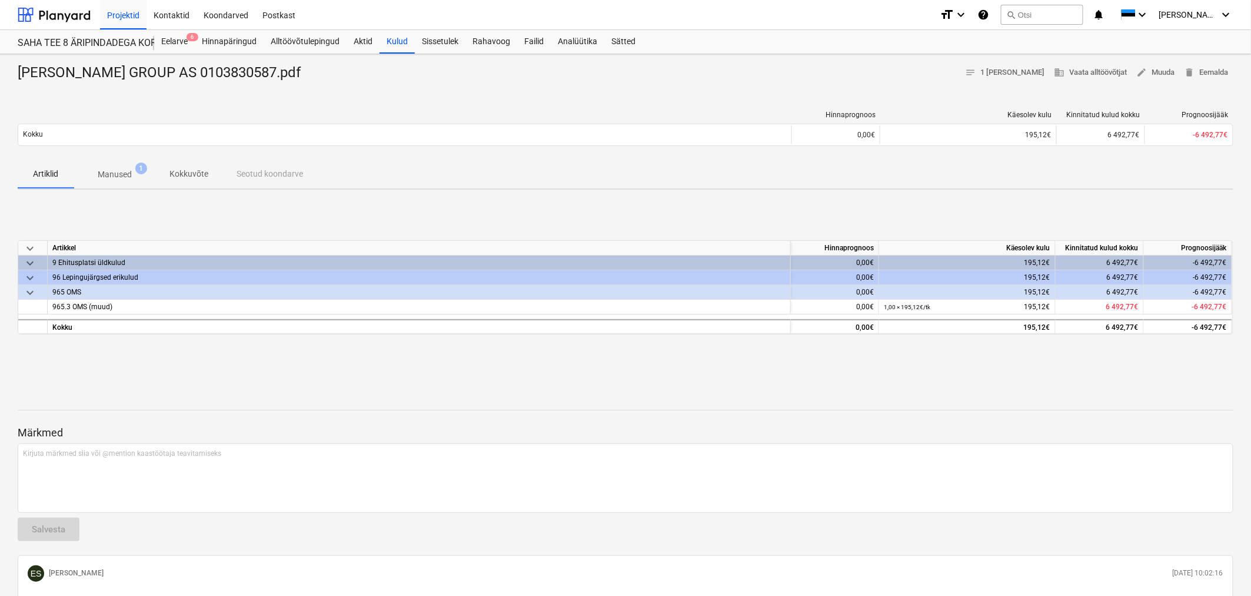
click at [107, 174] on p "Manused" at bounding box center [115, 174] width 34 height 12
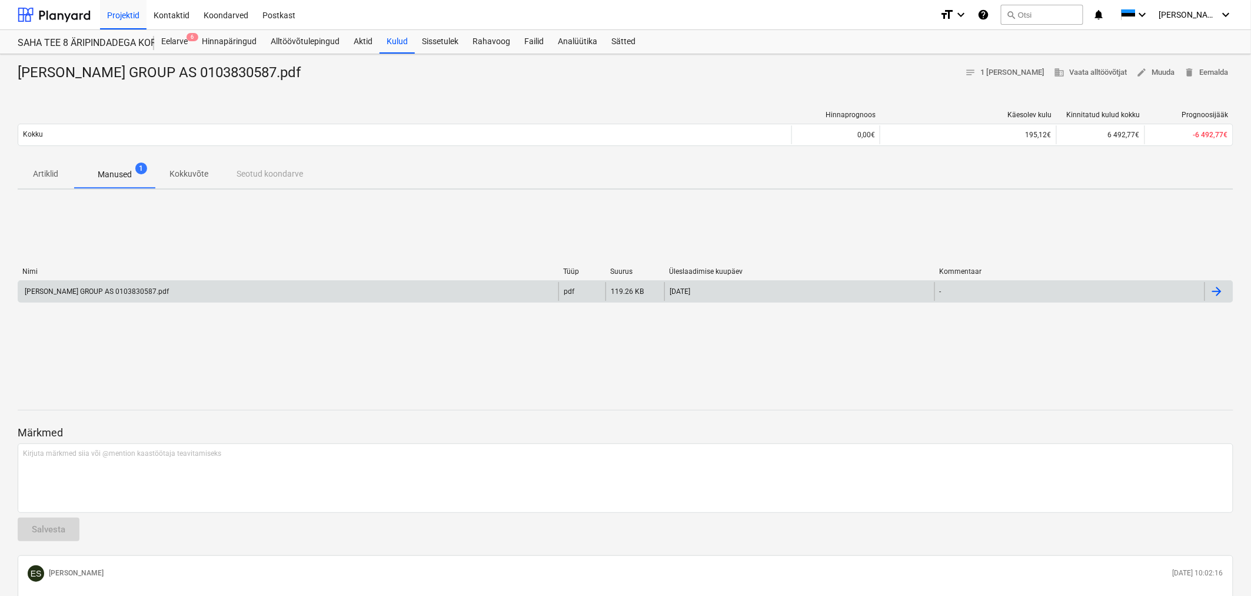
click at [102, 290] on div "[PERSON_NAME] GROUP AS 0103830587.pdf" at bounding box center [96, 291] width 146 height 8
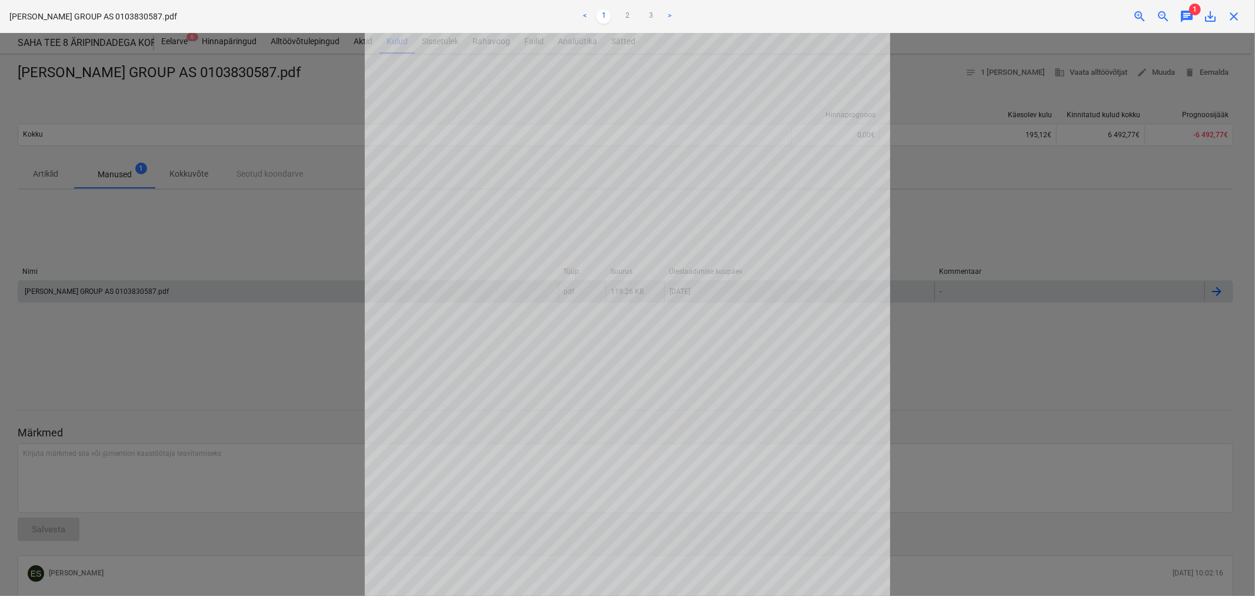
scroll to position [183, 0]
click at [626, 18] on link "2" at bounding box center [627, 16] width 14 height 14
click at [650, 16] on link "3" at bounding box center [651, 16] width 14 height 14
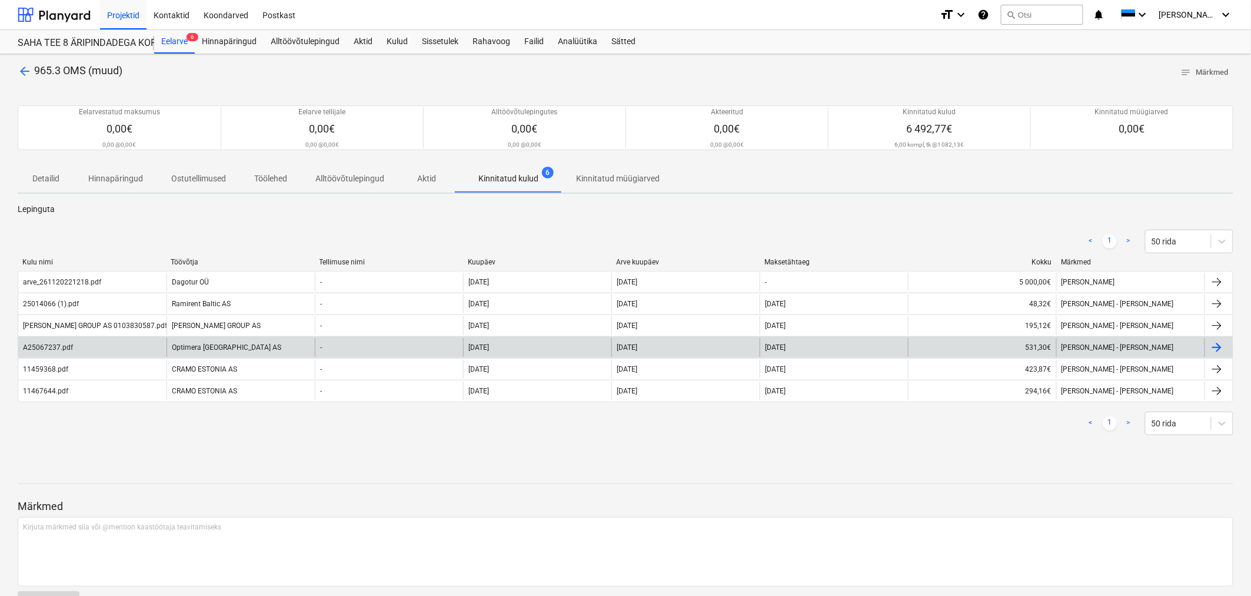
click at [95, 344] on div "A25067237.pdf" at bounding box center [92, 347] width 148 height 19
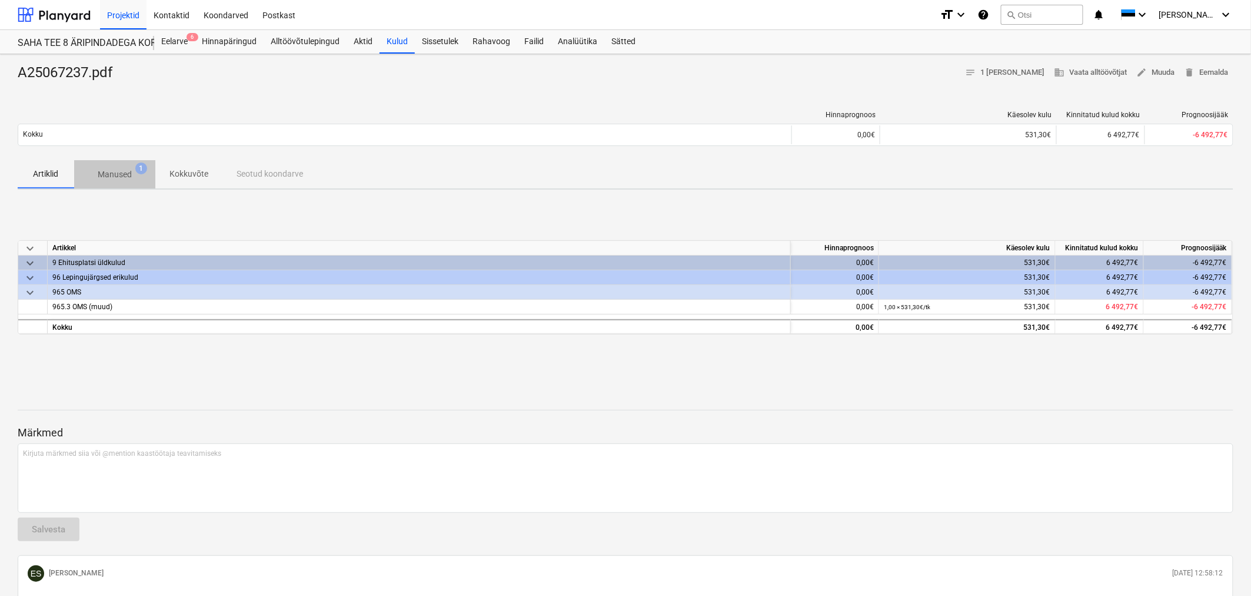
click at [105, 175] on p "Manused" at bounding box center [115, 174] width 34 height 12
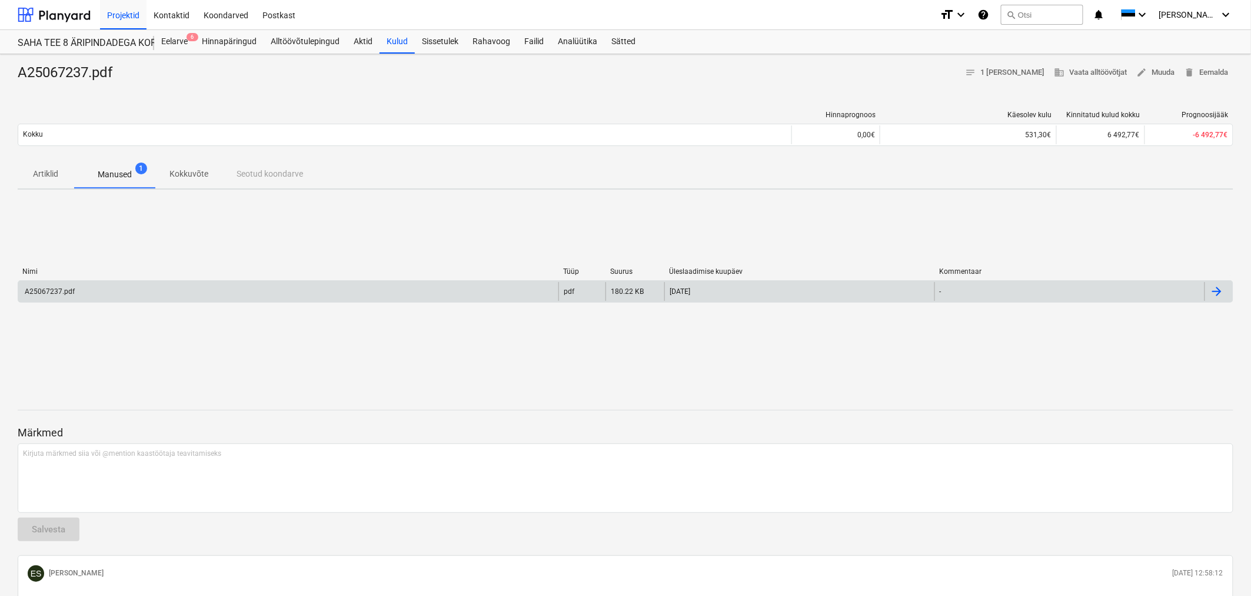
click at [102, 291] on div "A25067237.pdf" at bounding box center [288, 291] width 540 height 19
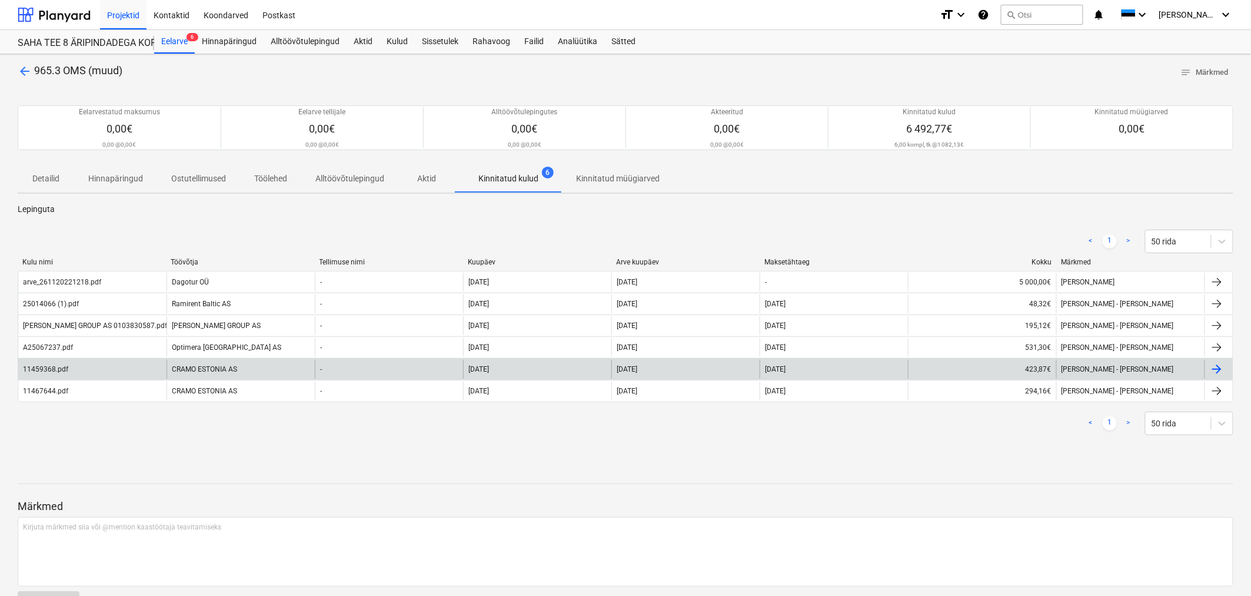
click at [75, 369] on div "11459368.pdf" at bounding box center [92, 369] width 148 height 19
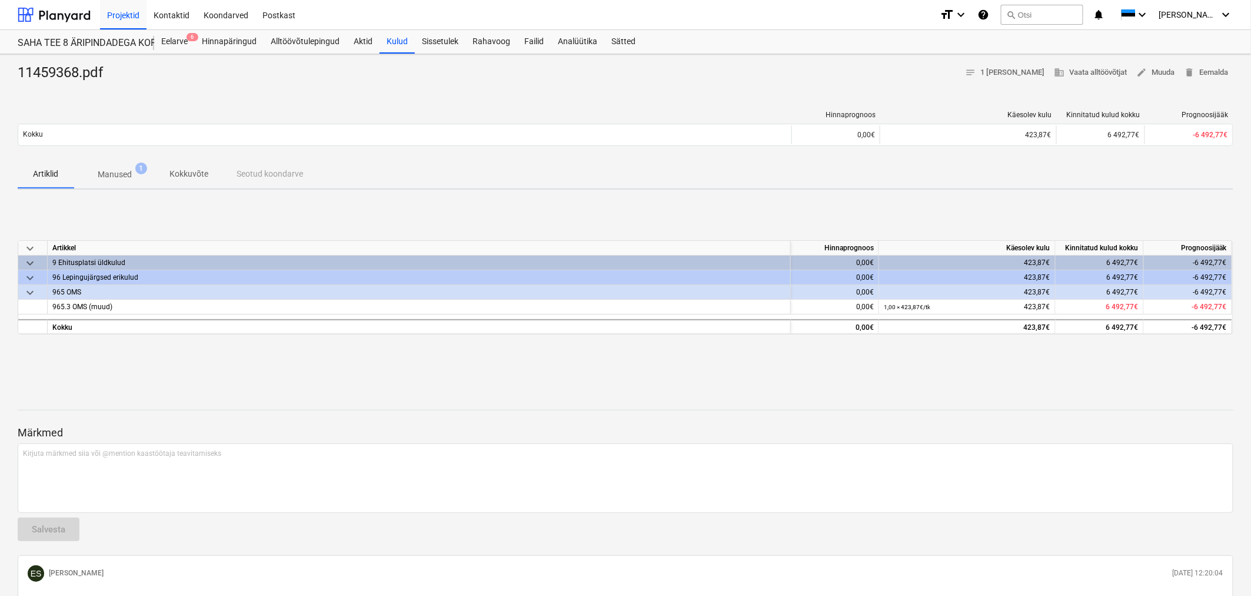
click at [119, 172] on p "Manused" at bounding box center [115, 174] width 34 height 12
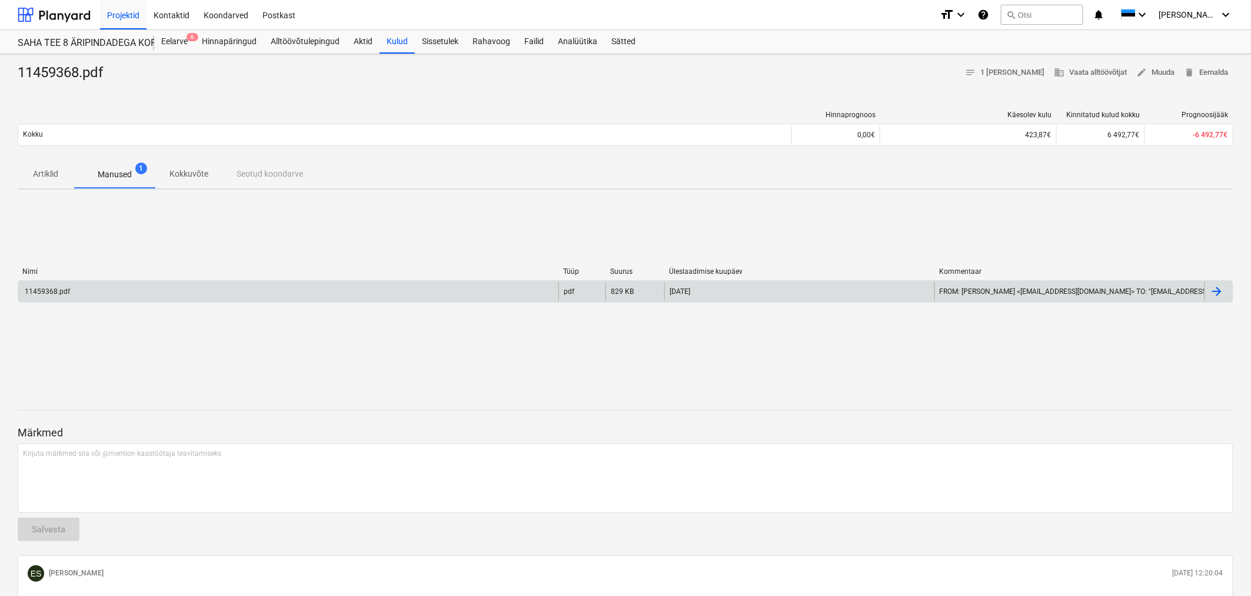
click at [149, 285] on div "11459368.pdf" at bounding box center [288, 291] width 540 height 19
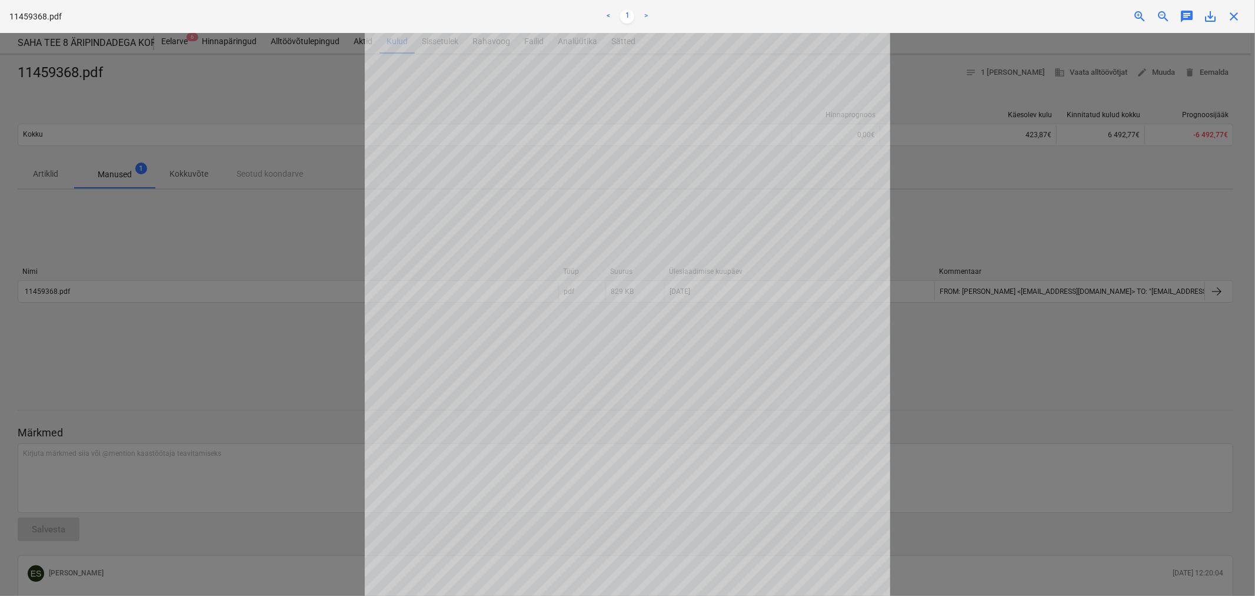
scroll to position [183, 0]
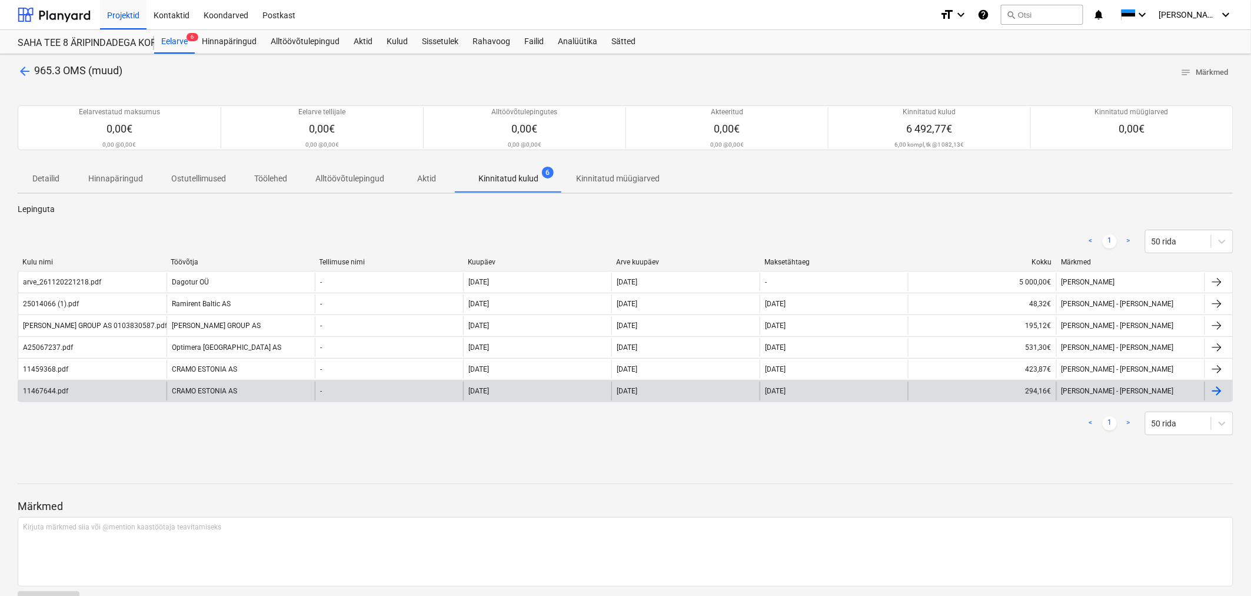
click at [74, 393] on div "11467644.pdf" at bounding box center [92, 390] width 148 height 19
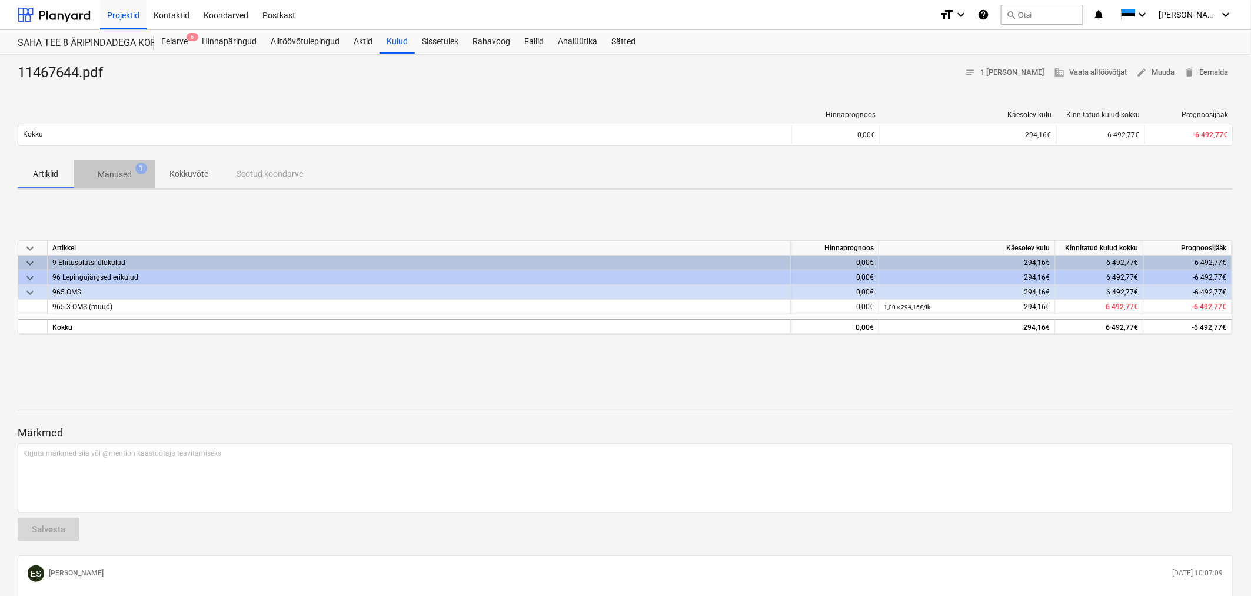
click at [107, 173] on p "Manused" at bounding box center [115, 174] width 34 height 12
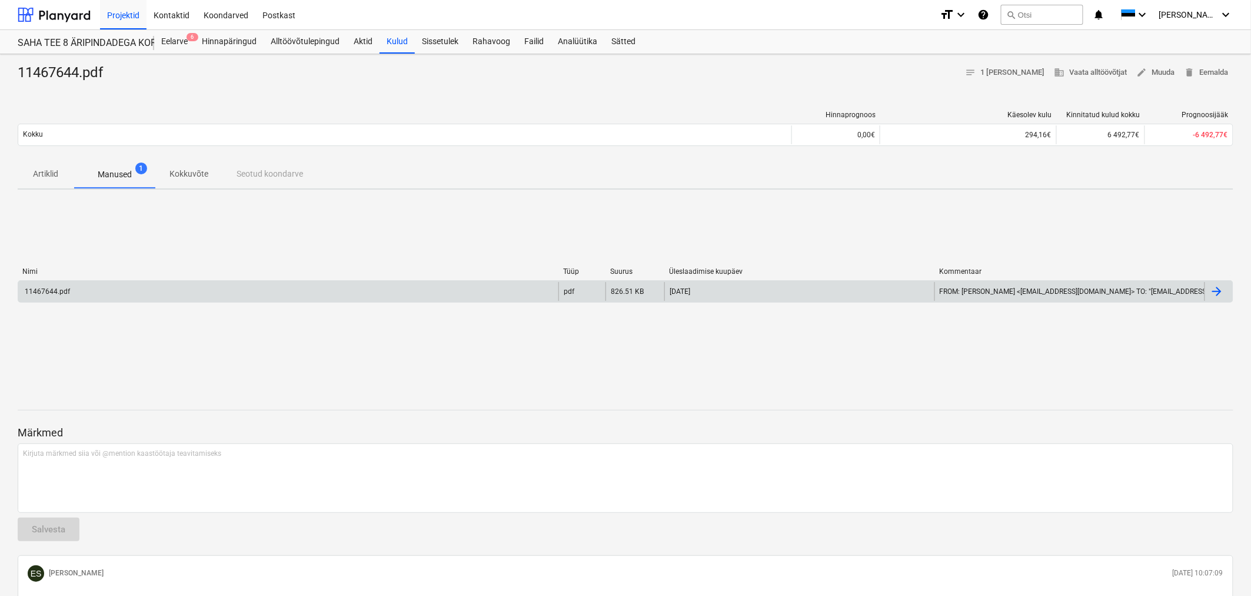
click at [112, 284] on div "11467644.pdf" at bounding box center [288, 291] width 540 height 19
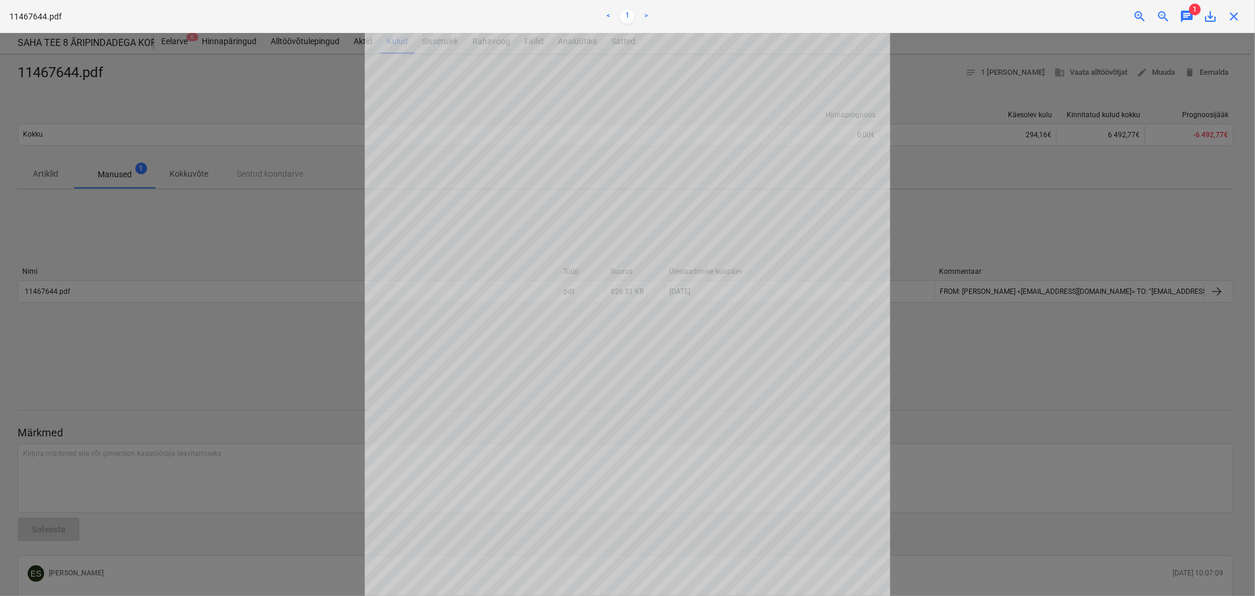
scroll to position [183, 0]
click at [221, 331] on div at bounding box center [627, 314] width 1255 height 563
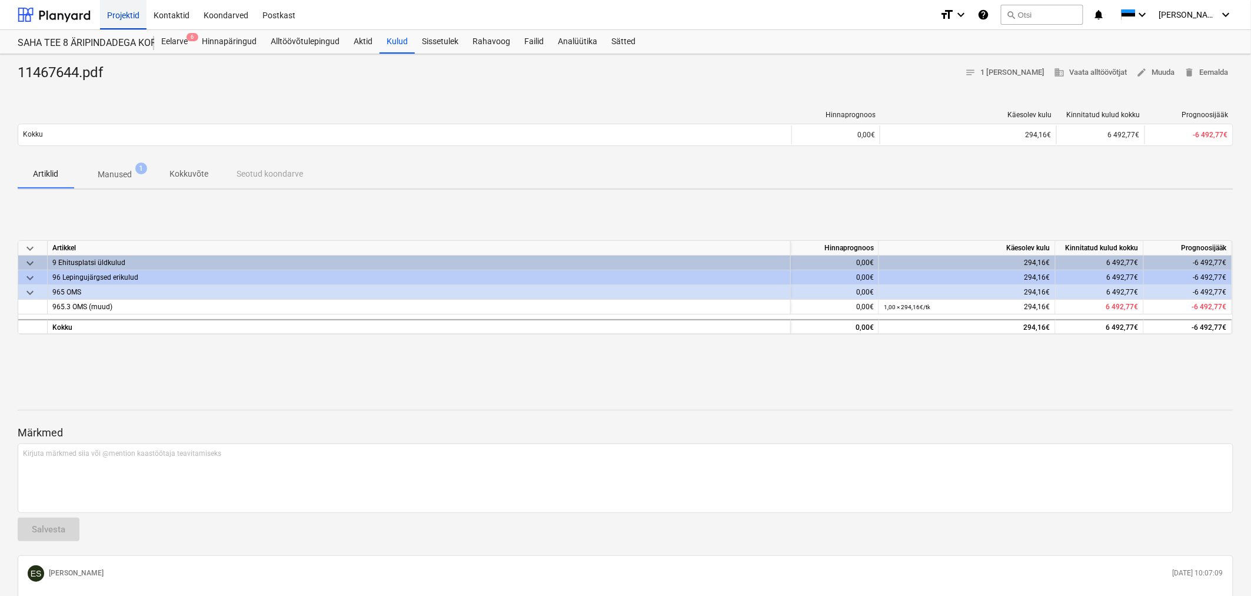
click at [117, 13] on div "Projektid" at bounding box center [123, 14] width 46 height 30
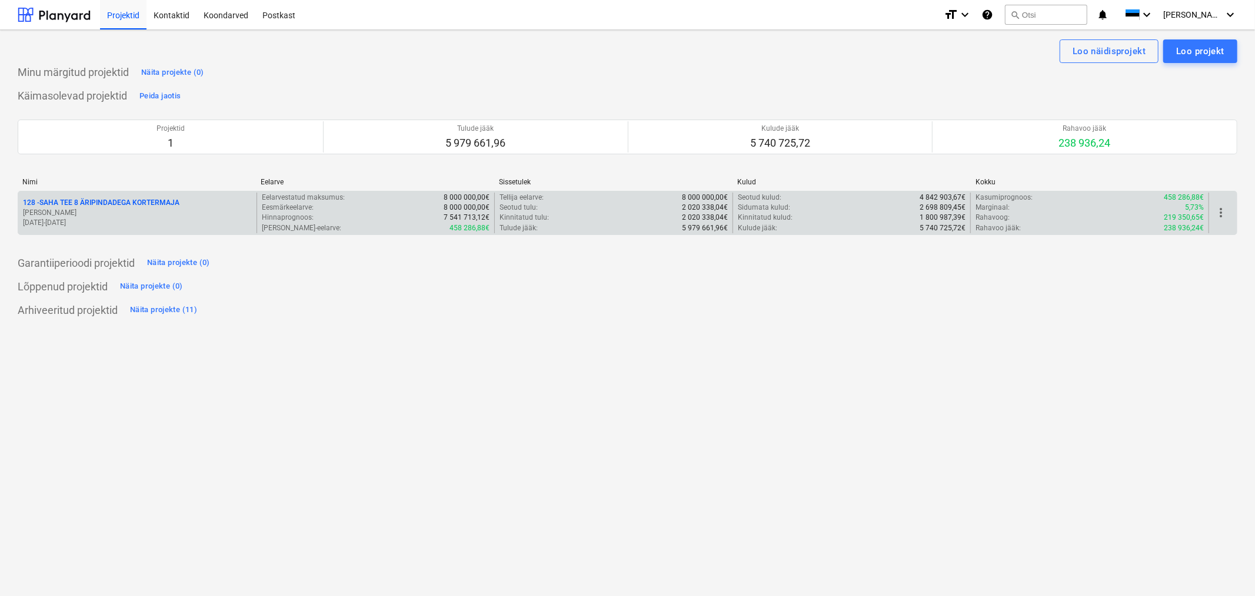
click at [157, 202] on p "128 - SAHA TEE 8 ÄRIPINDADEGA KORTERMAJA" at bounding box center [101, 203] width 157 height 10
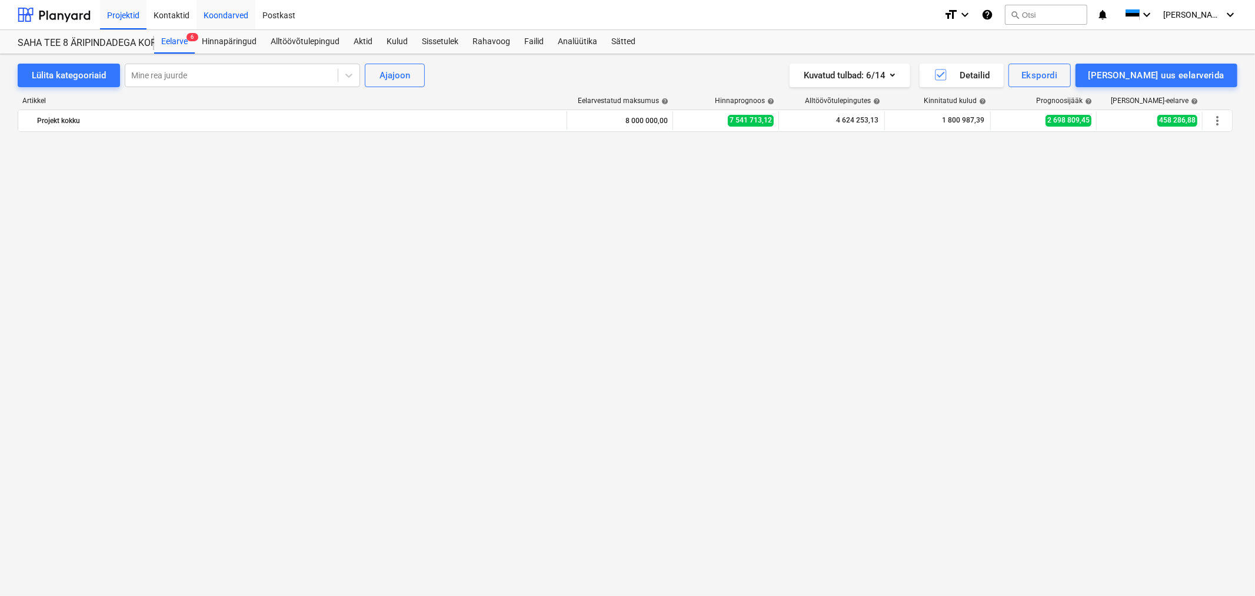
scroll to position [1196, 0]
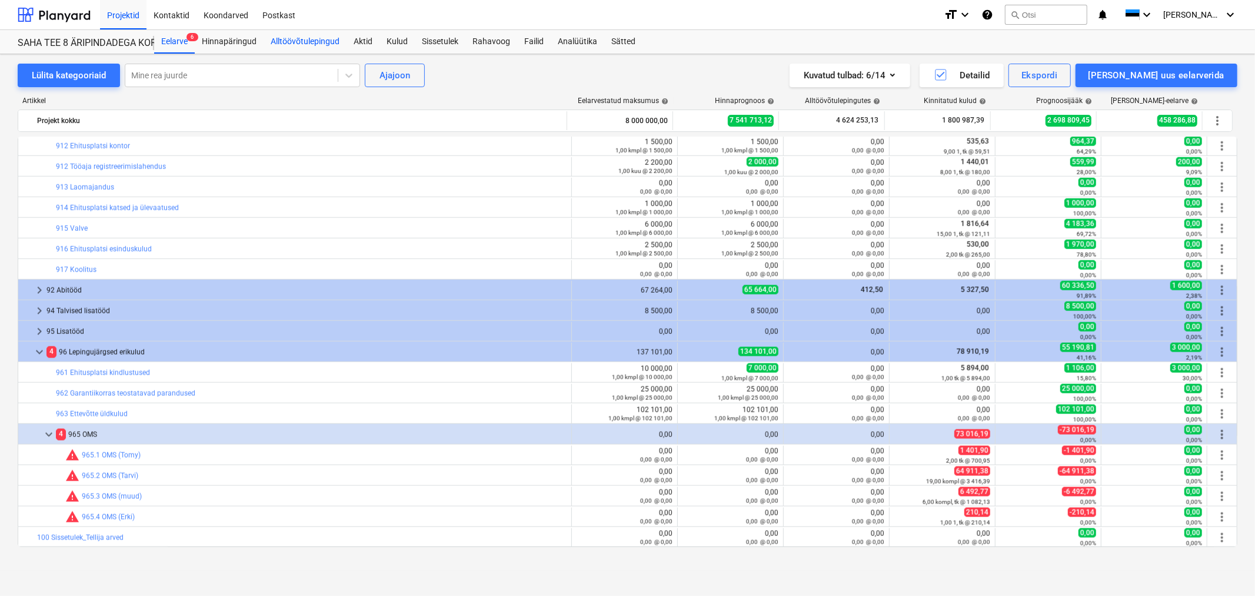
click at [308, 42] on div "Alltöövõtulepingud" at bounding box center [305, 42] width 83 height 24
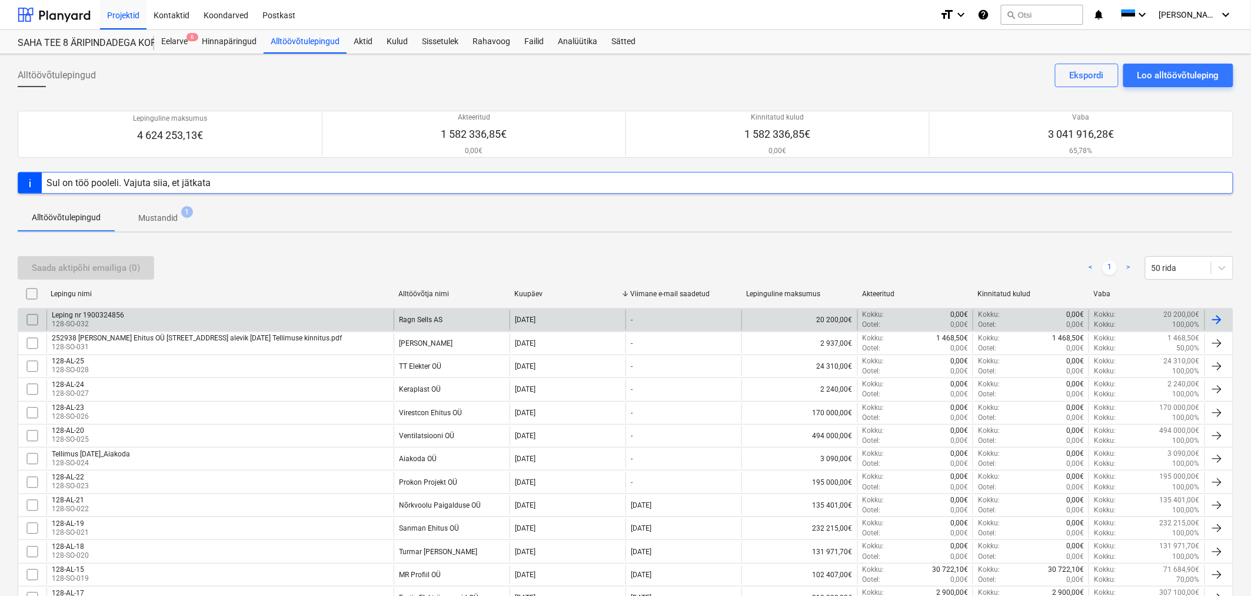
click at [87, 319] on p "128-SO-032" at bounding box center [88, 324] width 72 height 10
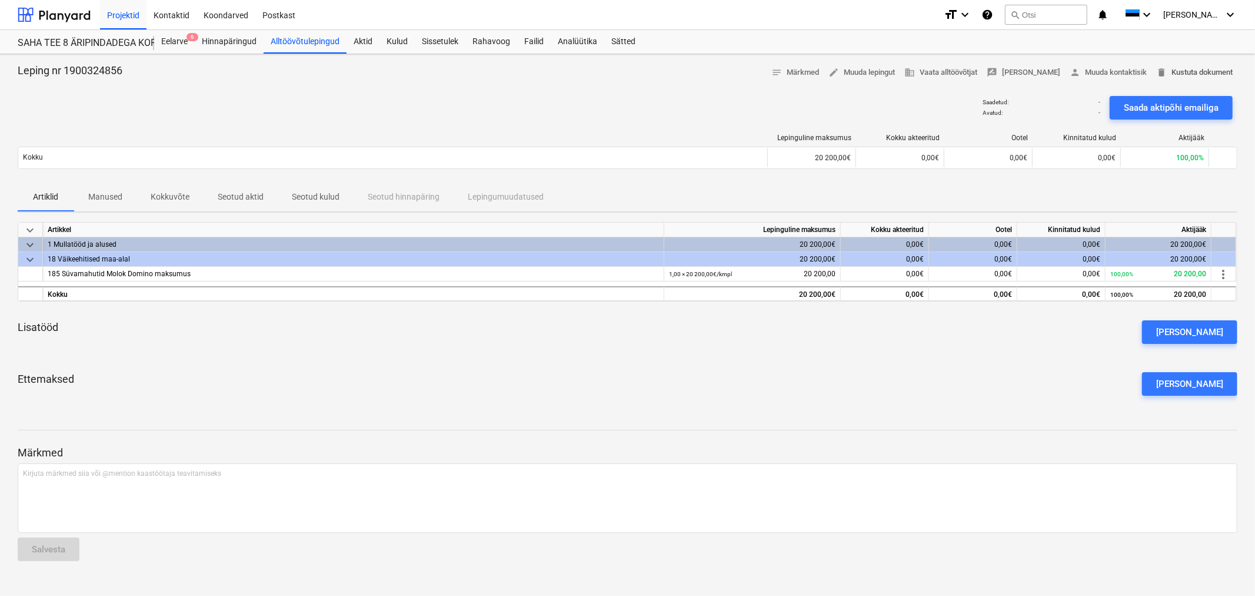
click at [1184, 69] on span "delete Kustuta dokument" at bounding box center [1194, 73] width 77 height 14
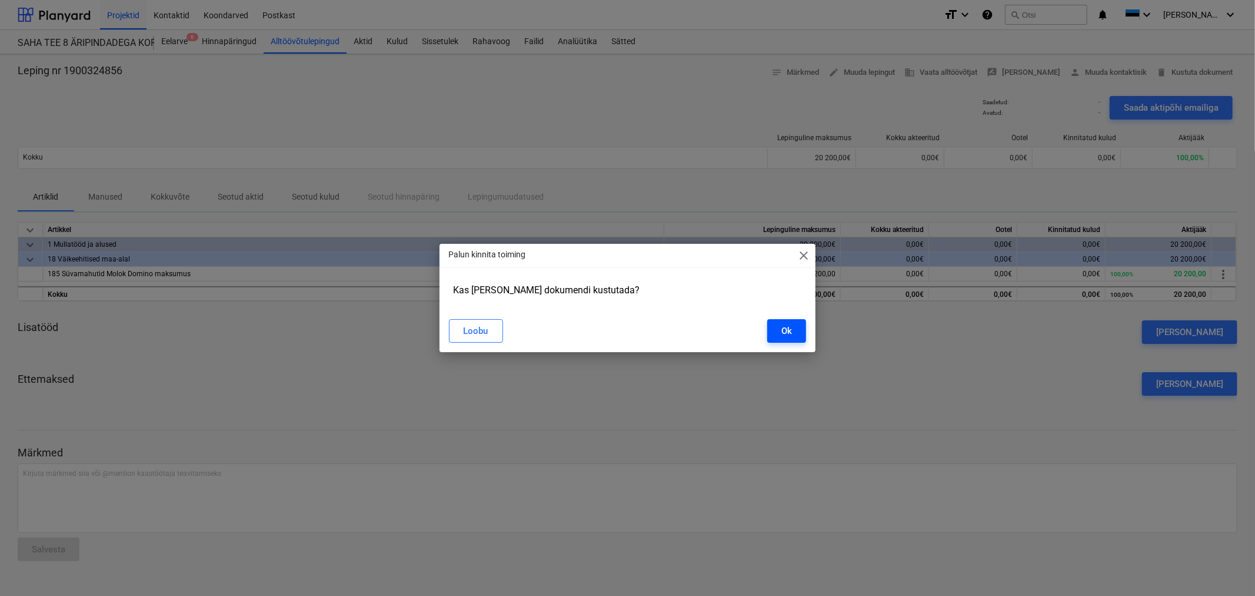
click at [793, 327] on button "Ok" at bounding box center [786, 331] width 39 height 24
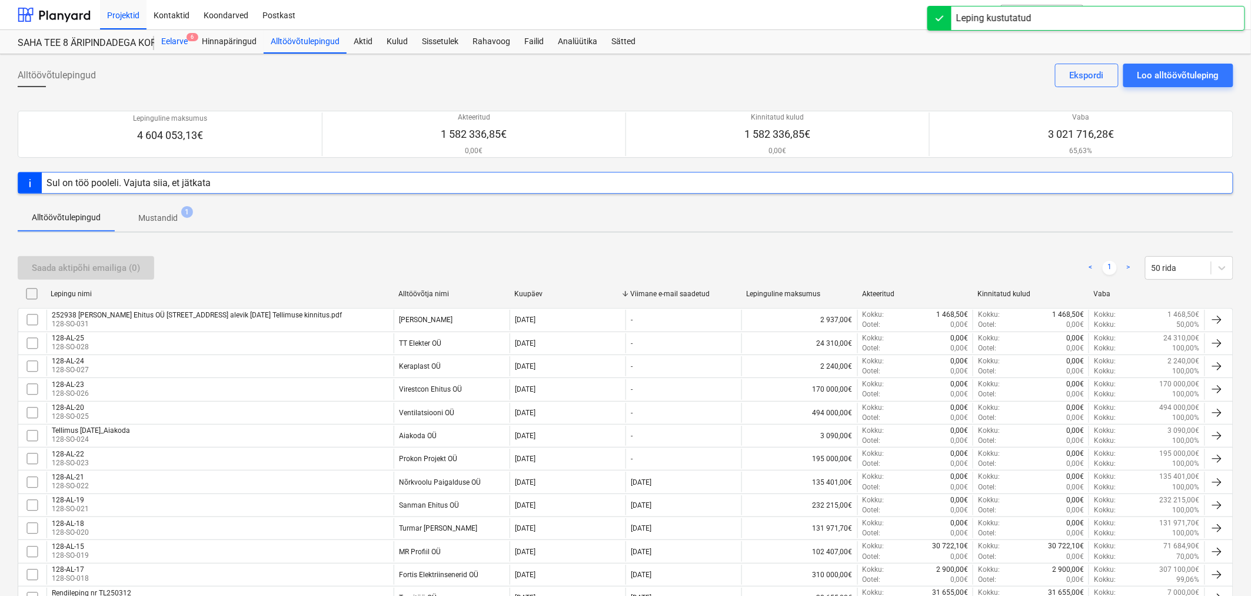
click at [172, 41] on div "Eelarve 6" at bounding box center [174, 42] width 41 height 24
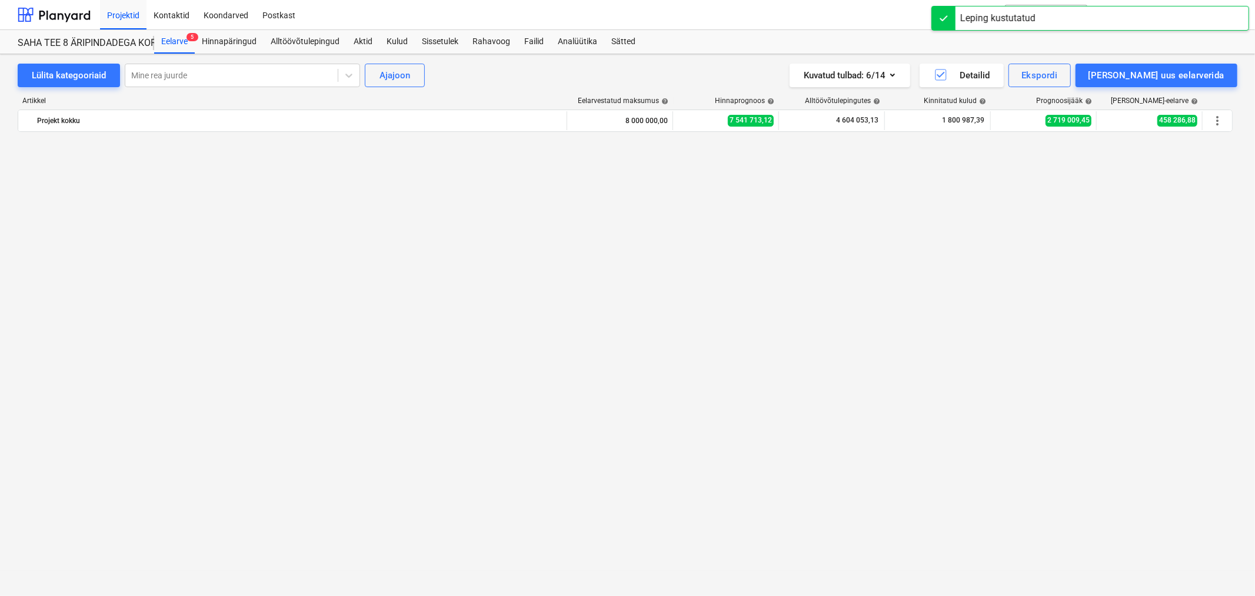
scroll to position [1196, 0]
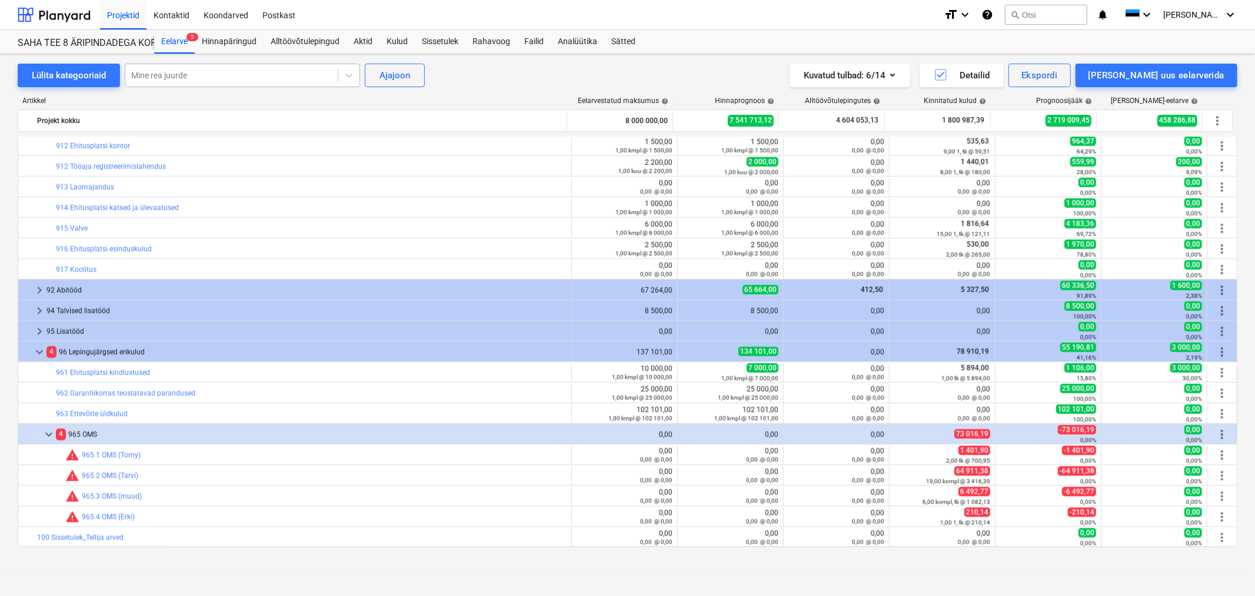
click at [269, 78] on div at bounding box center [231, 75] width 201 height 12
type input "molok"
click at [250, 101] on div "-- -- 185 Süvamahutid Molok Domino maksumus" at bounding box center [241, 103] width 235 height 19
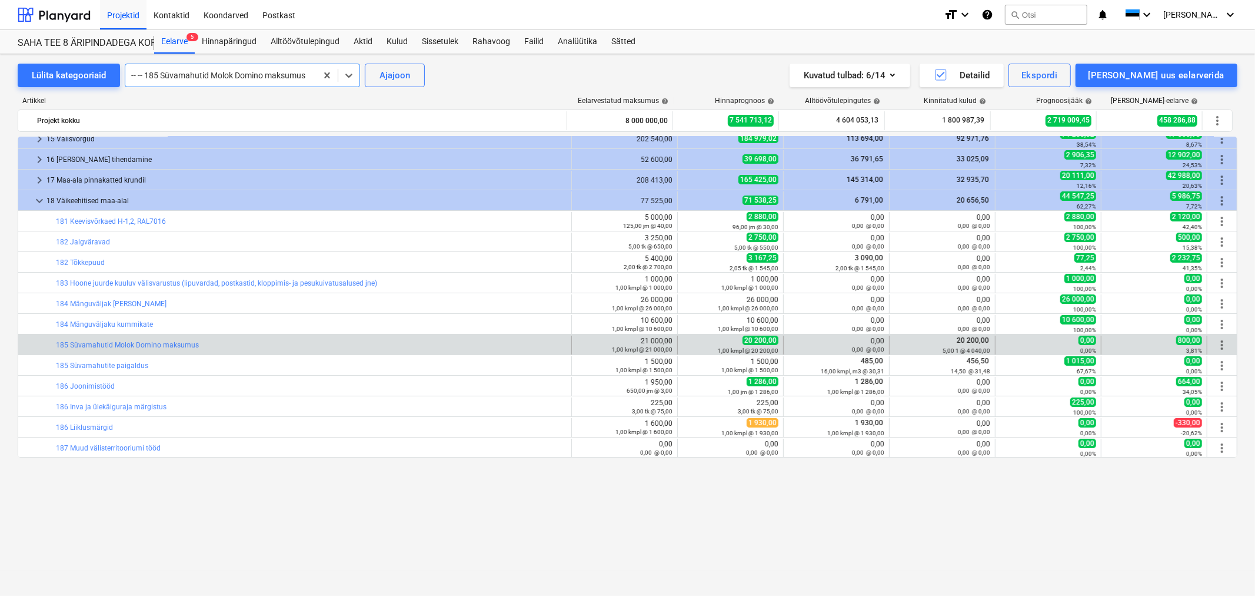
scroll to position [0, 0]
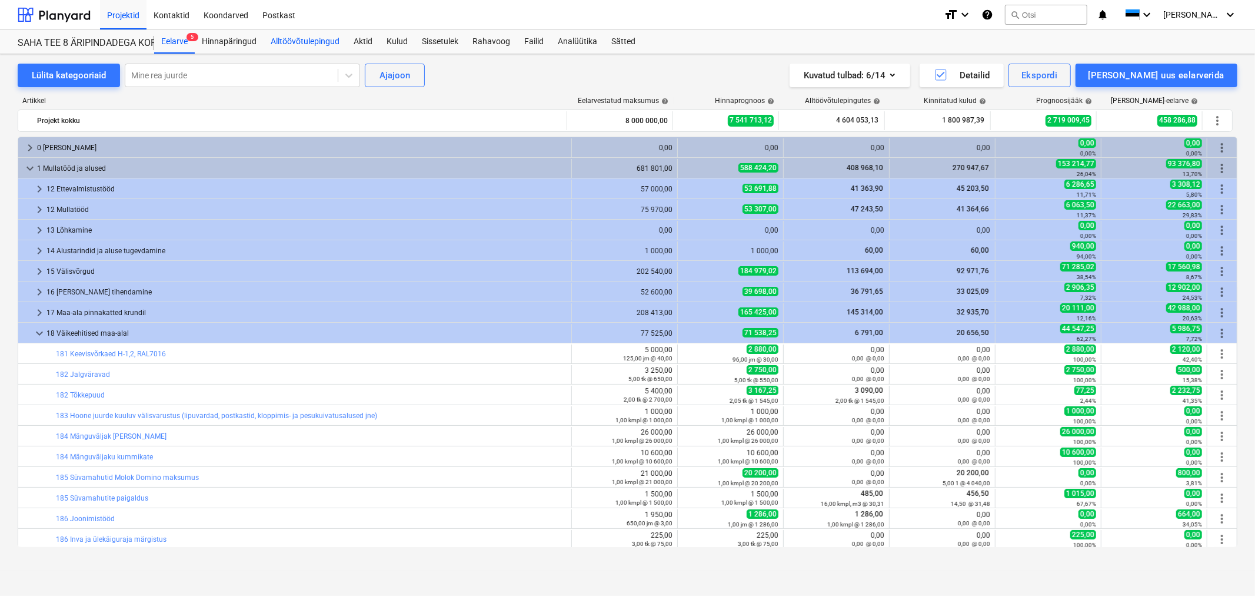
click at [307, 48] on div "Alltöövõtulepingud" at bounding box center [305, 42] width 83 height 24
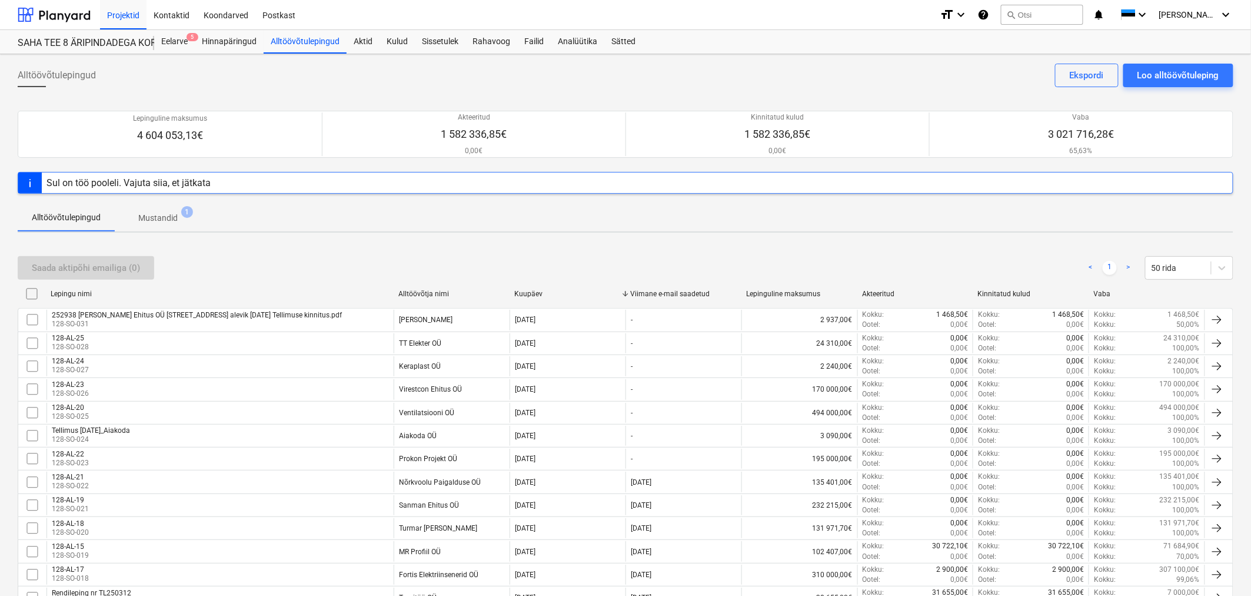
click at [138, 214] on p "Mustandid" at bounding box center [157, 218] width 39 height 12
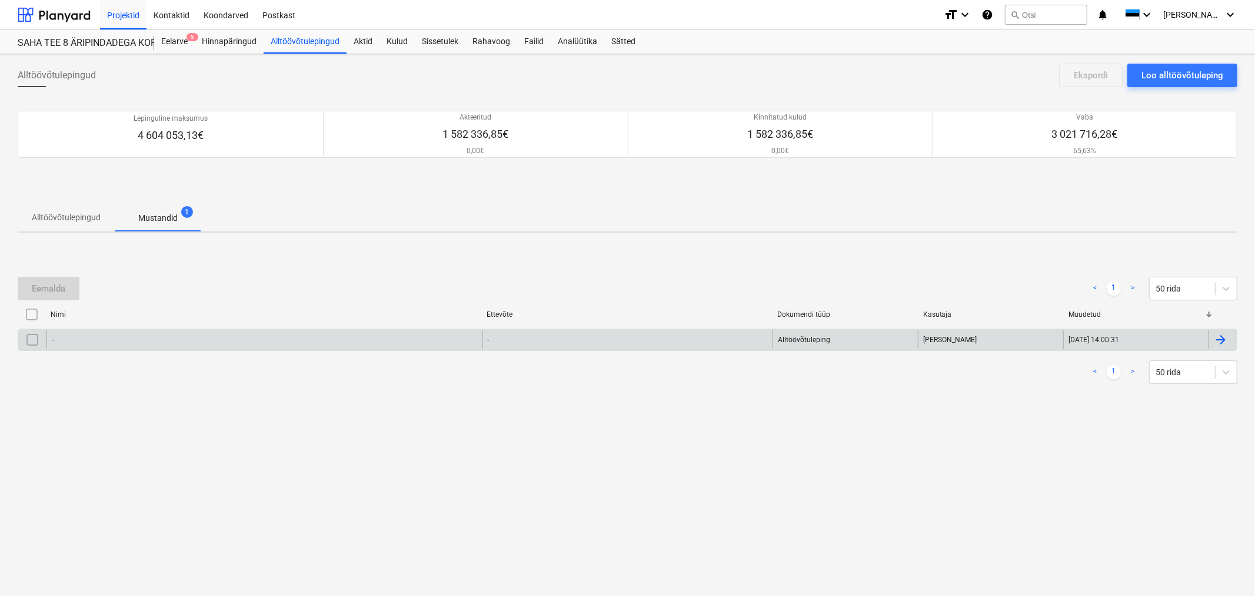
click at [191, 344] on div "-" at bounding box center [264, 339] width 436 height 19
click at [1224, 340] on div at bounding box center [1221, 340] width 14 height 14
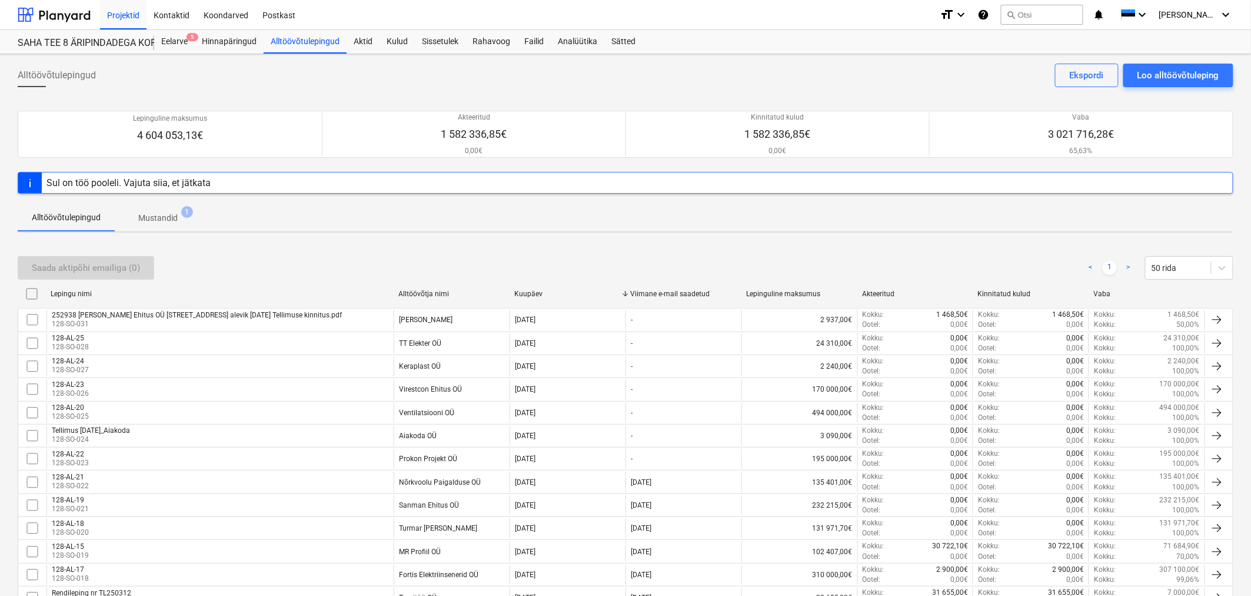
click at [168, 218] on p "Mustandid" at bounding box center [157, 218] width 39 height 12
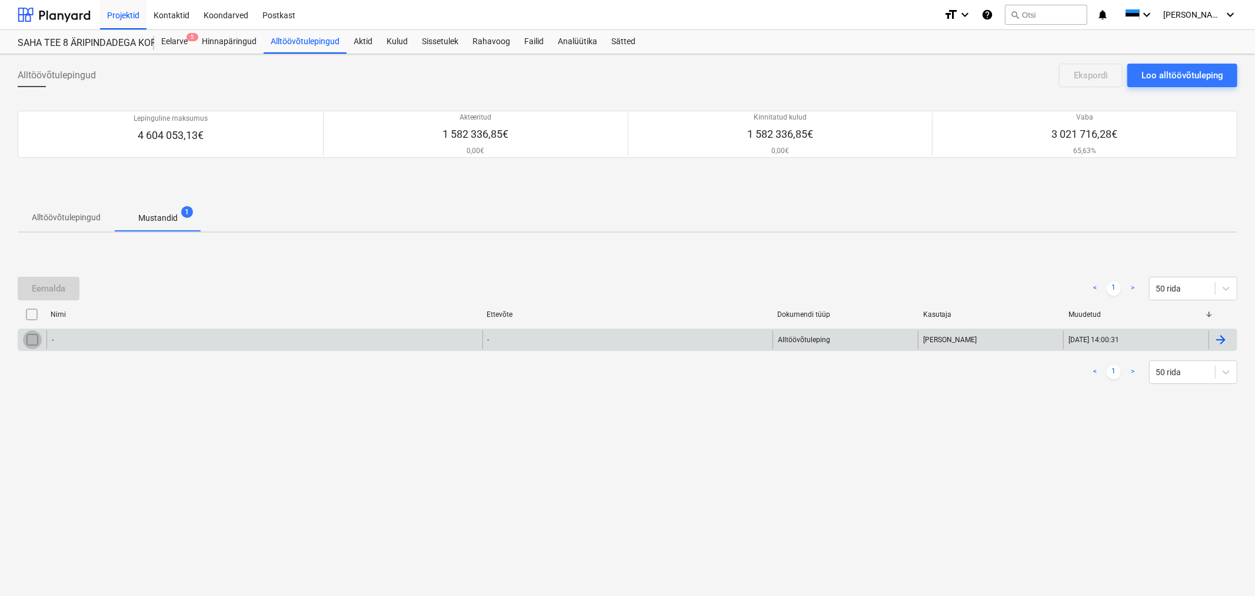
click at [36, 343] on input "checkbox" at bounding box center [32, 339] width 19 height 19
click at [43, 289] on div "Eemalda" at bounding box center [49, 288] width 34 height 15
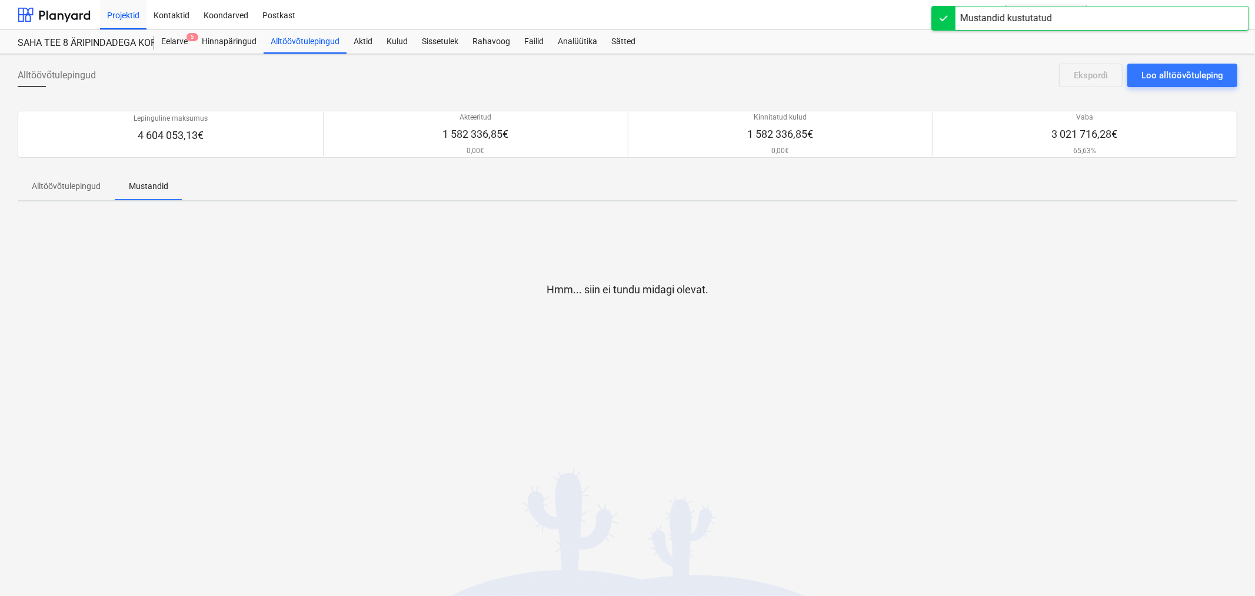
click at [78, 182] on p "Alltöövõtulepingud" at bounding box center [66, 186] width 69 height 12
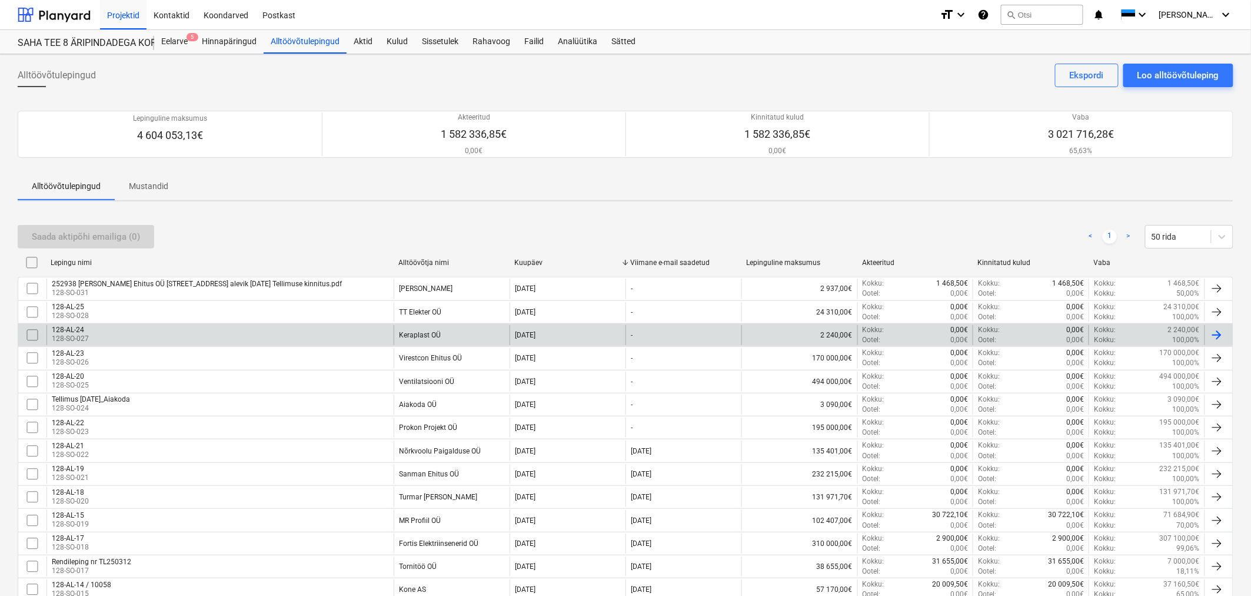
click at [149, 330] on div "128-AL-24 128-SO-027" at bounding box center [219, 335] width 347 height 20
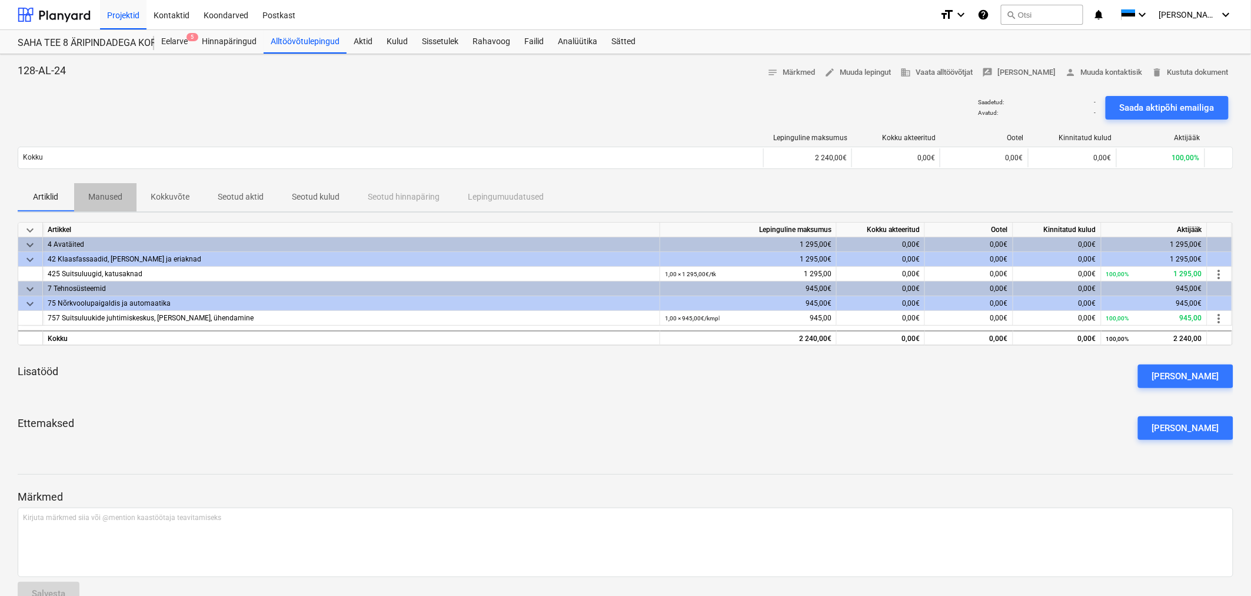
click at [109, 194] on p "Manused" at bounding box center [105, 197] width 34 height 12
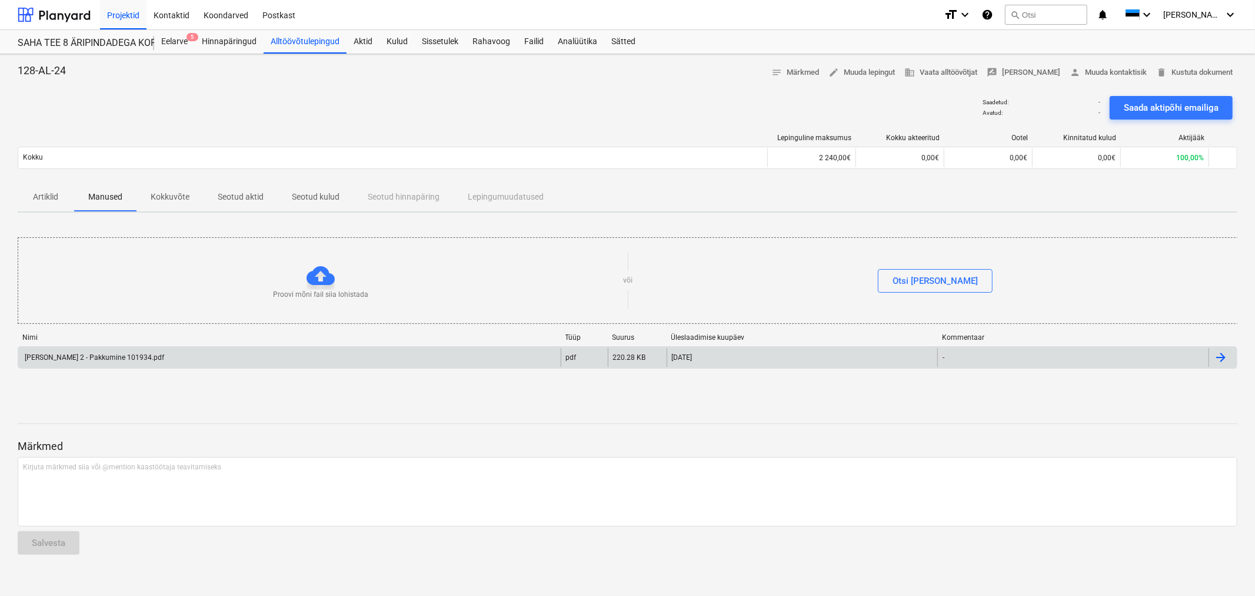
click at [96, 353] on div "Lisa 2 - Pakkumine 101934.pdf" at bounding box center [93, 357] width 141 height 8
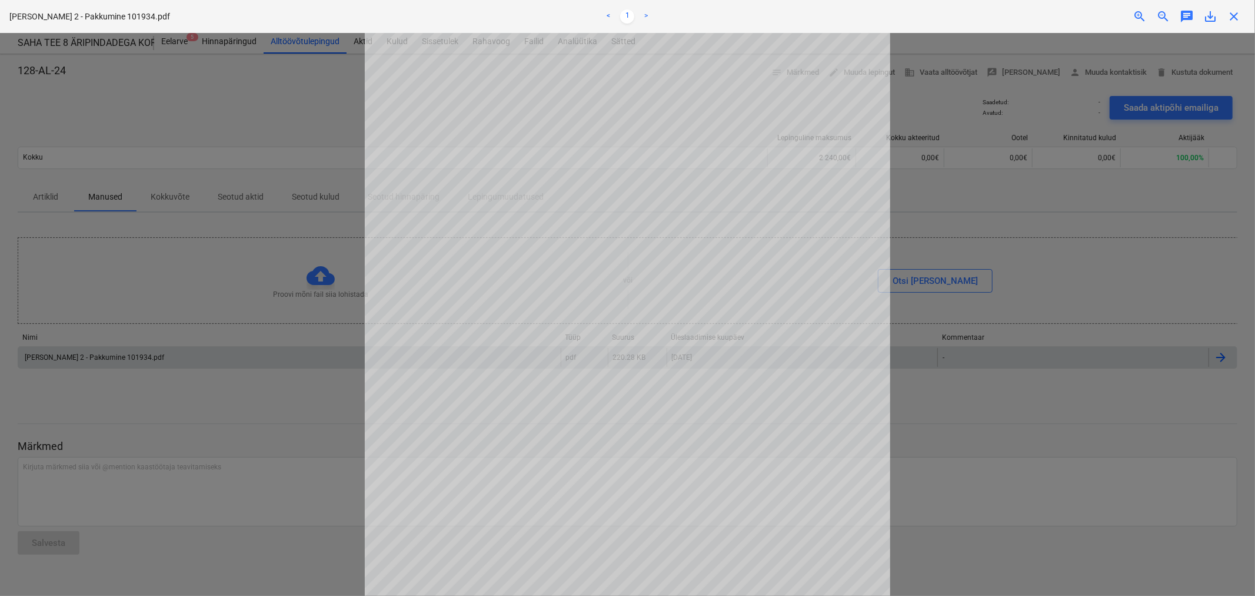
click at [181, 72] on div at bounding box center [627, 314] width 1255 height 563
click at [171, 49] on div at bounding box center [627, 314] width 1255 height 563
click at [1238, 12] on span "close" at bounding box center [1234, 16] width 14 height 14
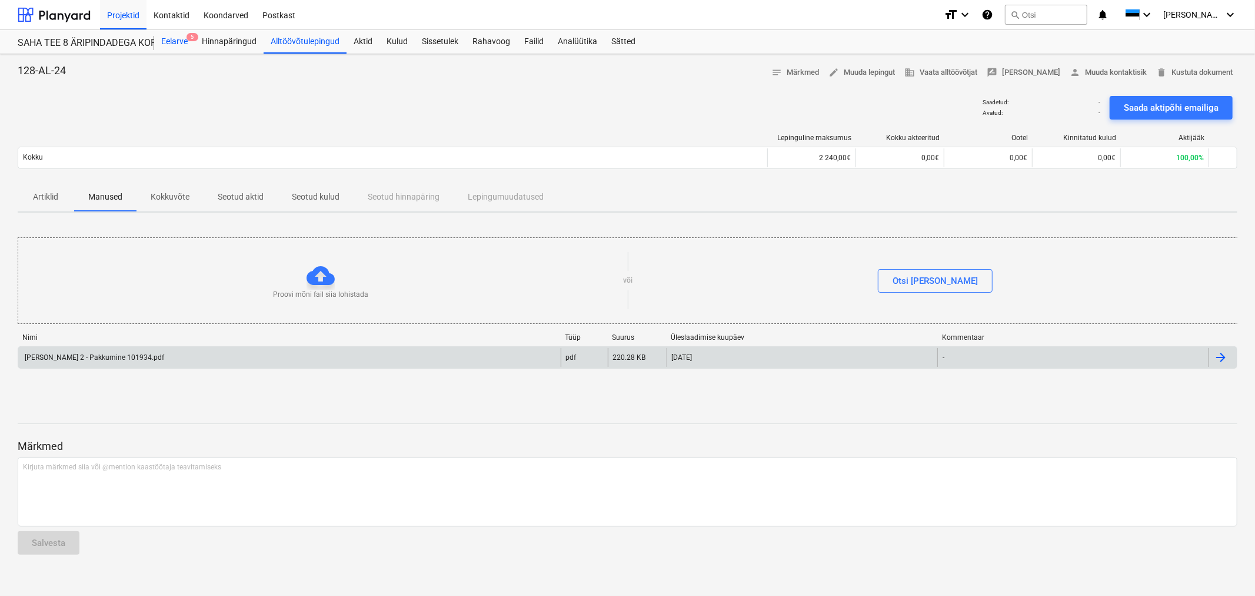
click at [177, 38] on div "Eelarve 5" at bounding box center [174, 42] width 41 height 24
